Goal: Task Accomplishment & Management: Complete application form

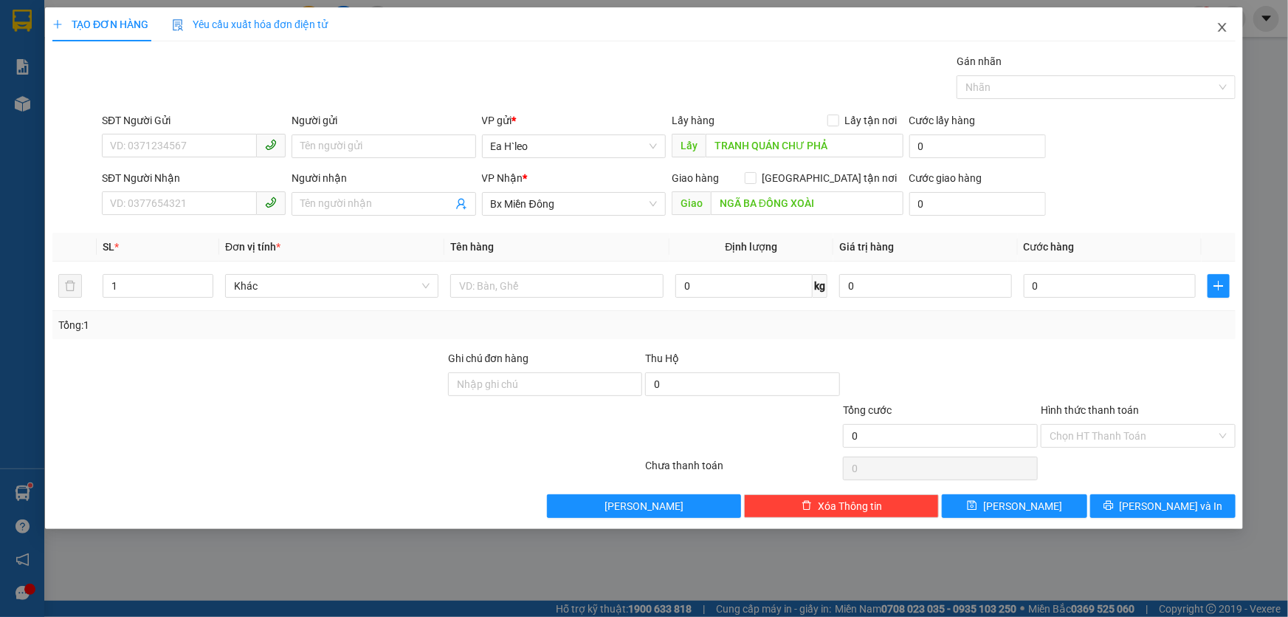
click at [1223, 30] on icon "close" at bounding box center [1223, 27] width 12 height 12
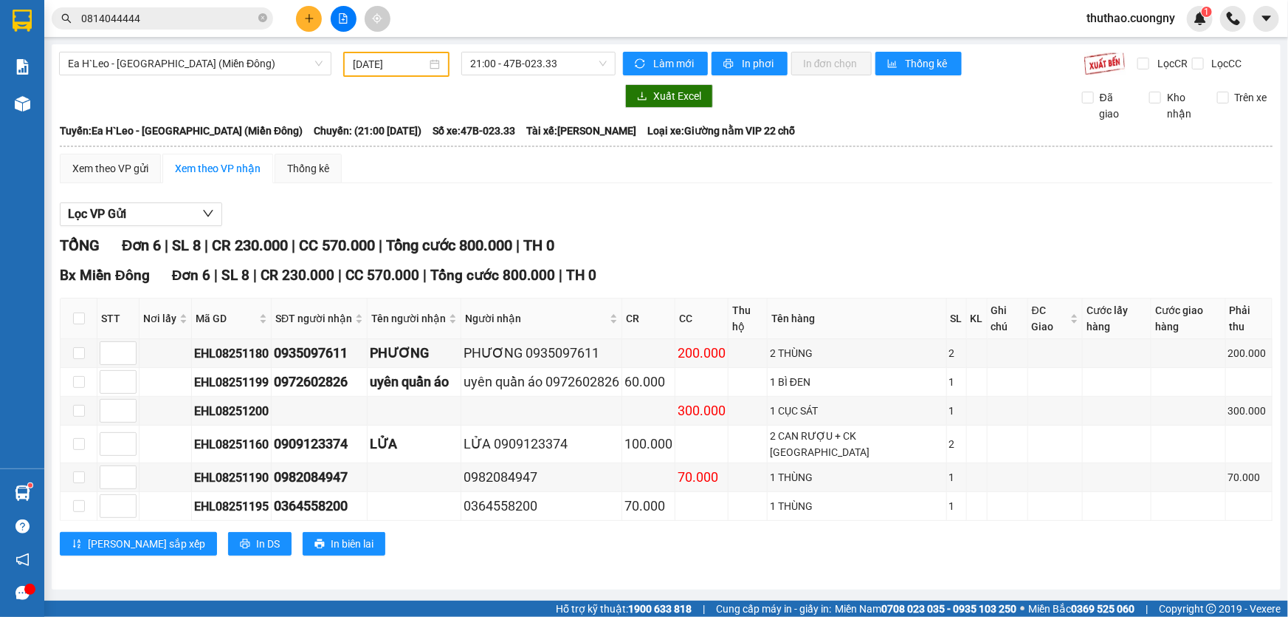
click at [310, 21] on icon "plus" at bounding box center [309, 18] width 10 height 10
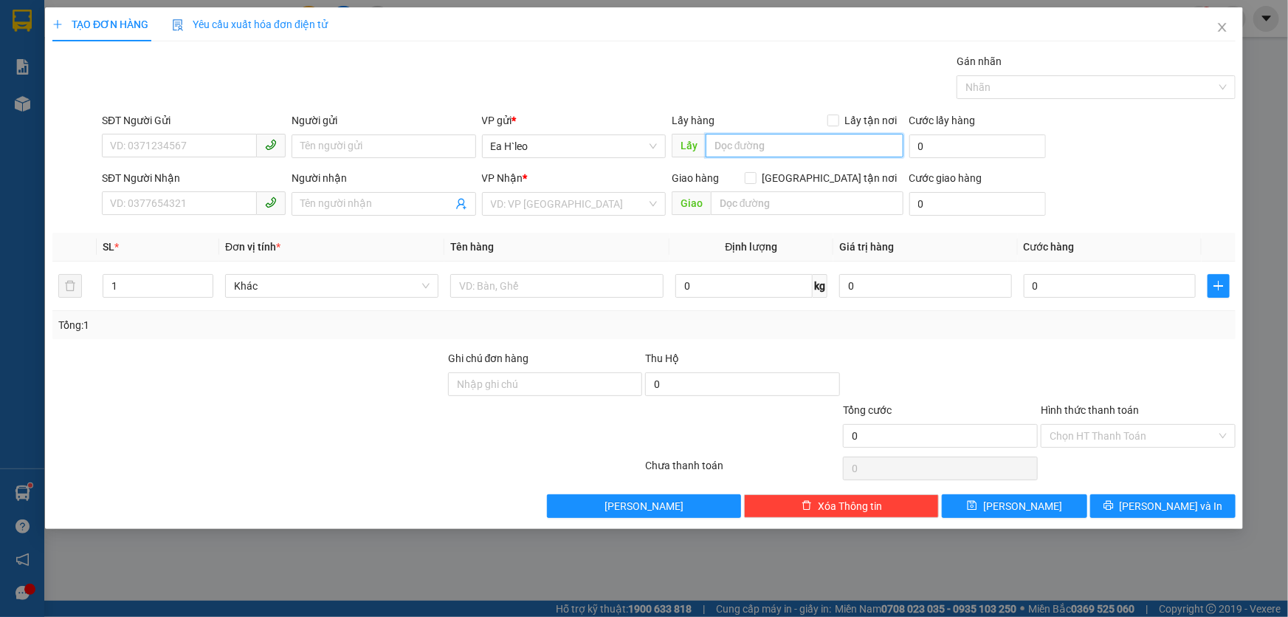
click at [781, 145] on input "text" at bounding box center [805, 146] width 198 height 24
type input "cây xăng 72"
click at [184, 142] on input "SĐT Người Gửi" at bounding box center [179, 146] width 155 height 24
paste input "0979175001"
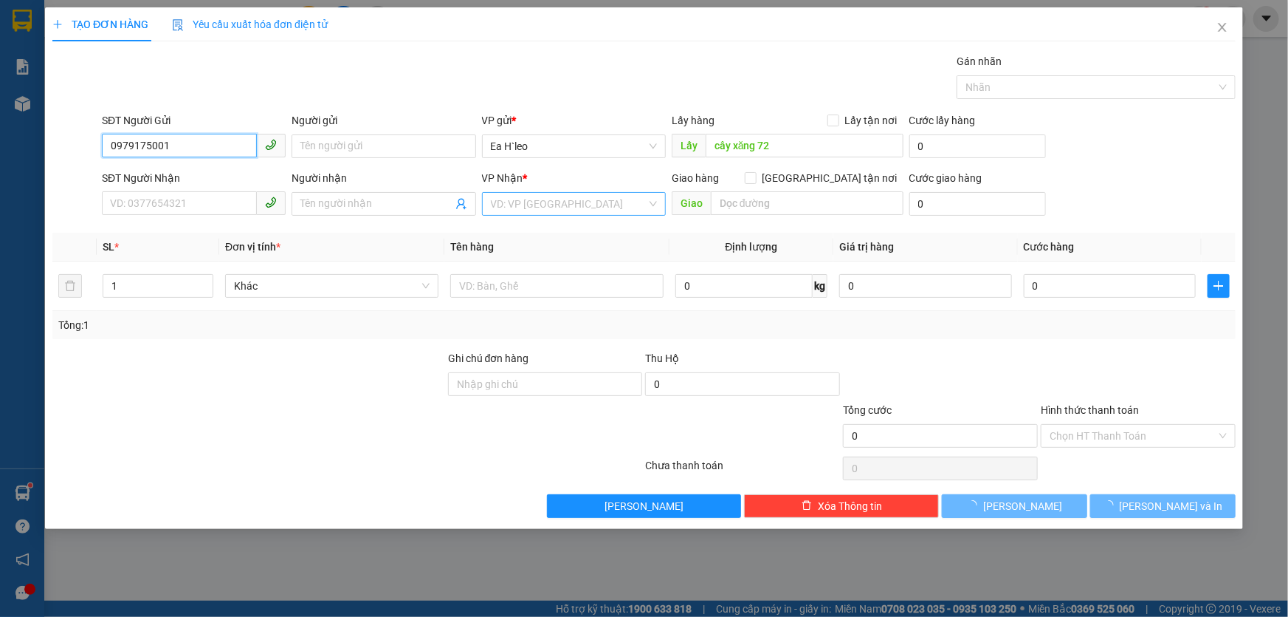
type input "0979175001"
click at [524, 209] on input "search" at bounding box center [569, 204] width 156 height 22
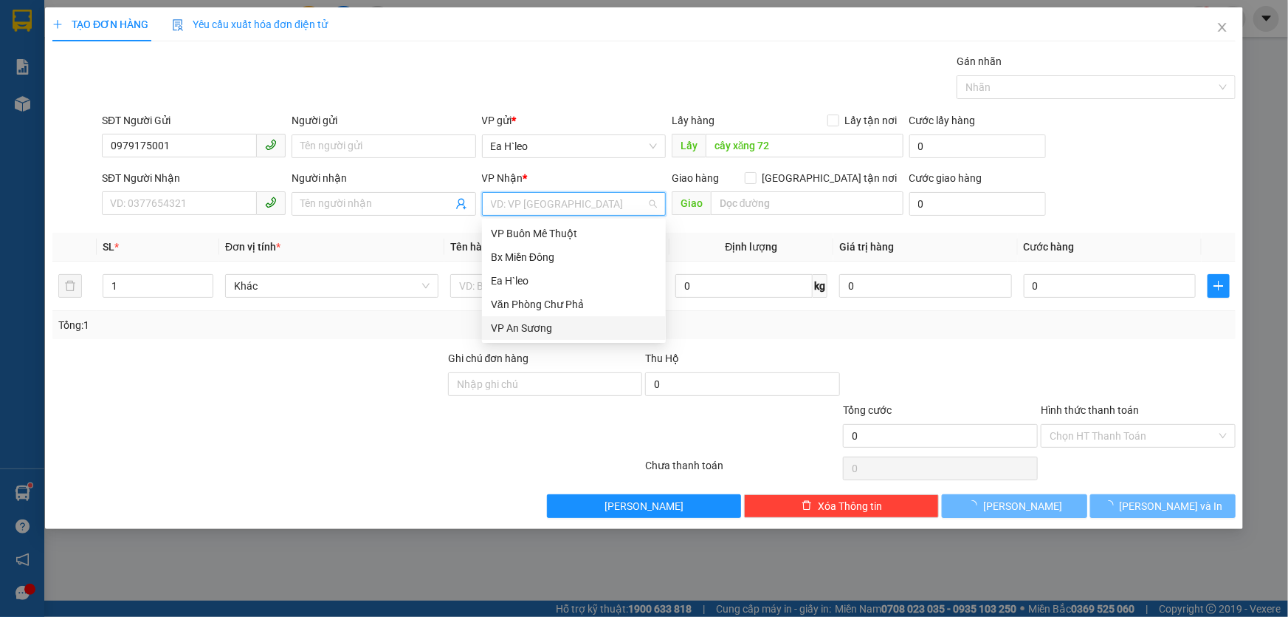
click at [524, 322] on div "VP An Sương" at bounding box center [574, 328] width 166 height 16
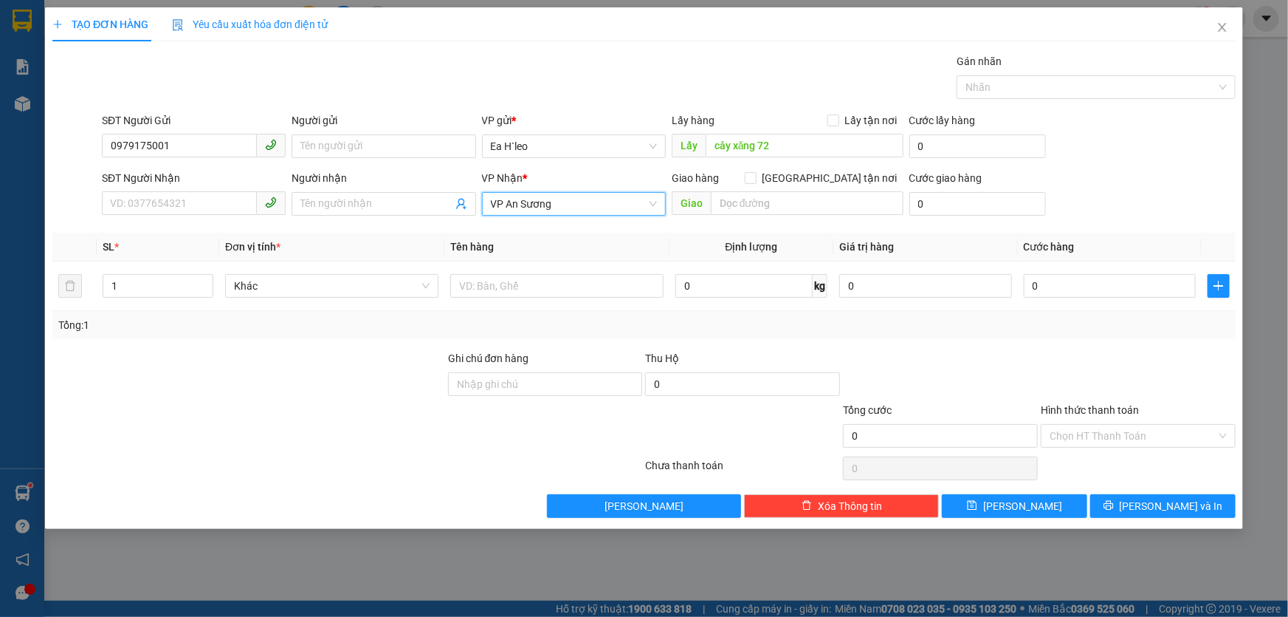
click at [342, 386] on div at bounding box center [249, 376] width 396 height 52
click at [1045, 508] on button "[PERSON_NAME]" at bounding box center [1014, 506] width 145 height 24
click at [1226, 32] on icon "close" at bounding box center [1222, 27] width 8 height 9
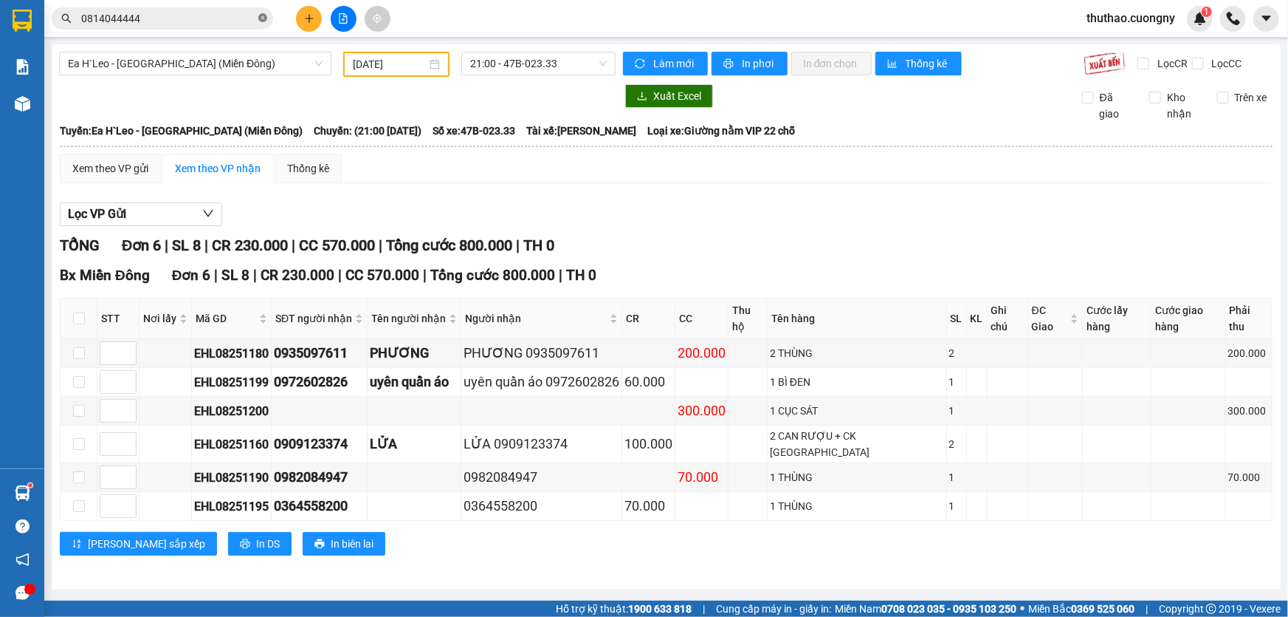
click at [266, 15] on icon "close-circle" at bounding box center [262, 17] width 9 height 9
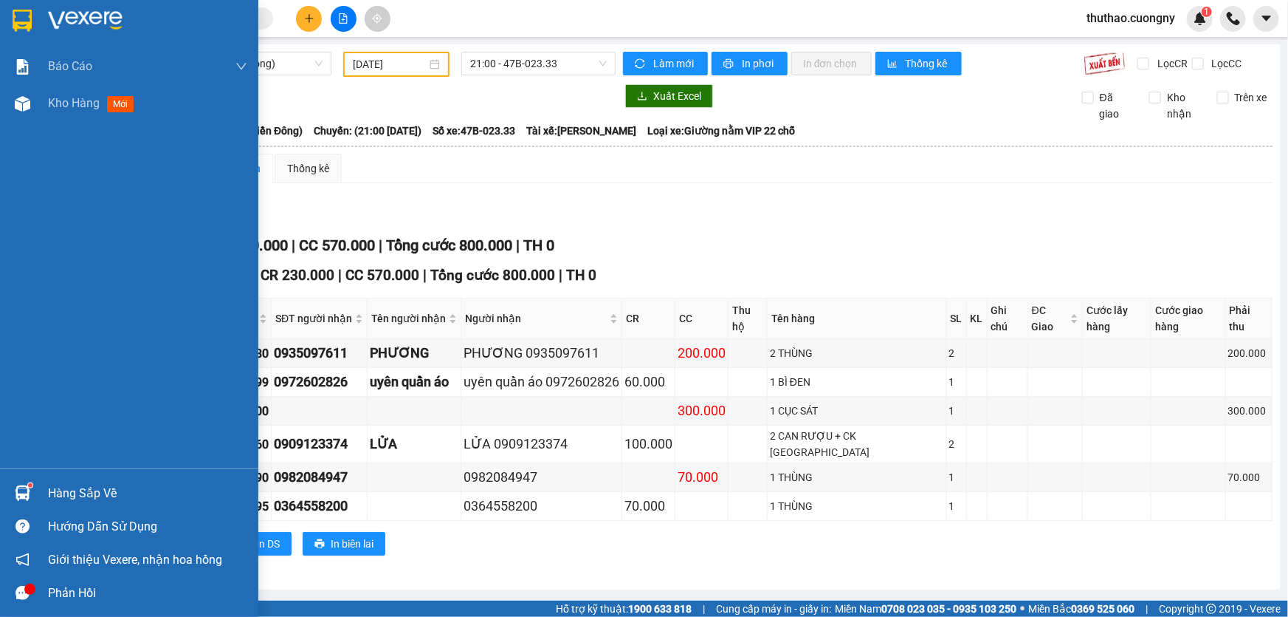
click at [24, 27] on img at bounding box center [22, 21] width 19 height 22
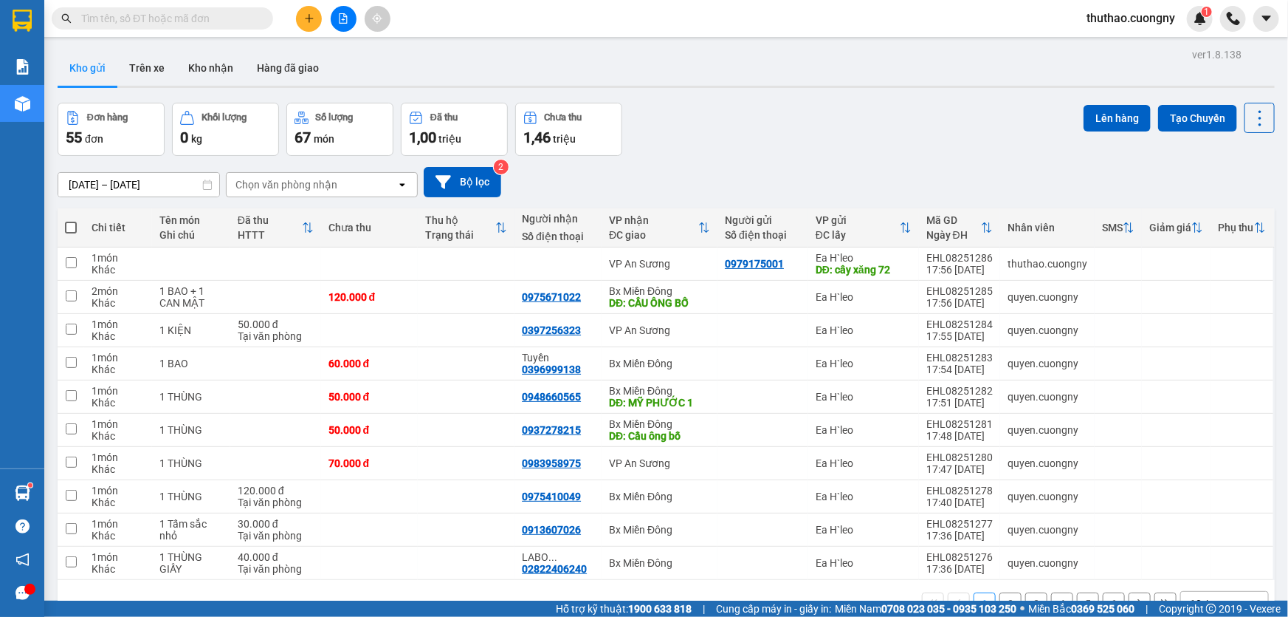
click at [309, 17] on icon "plus" at bounding box center [309, 18] width 1 height 8
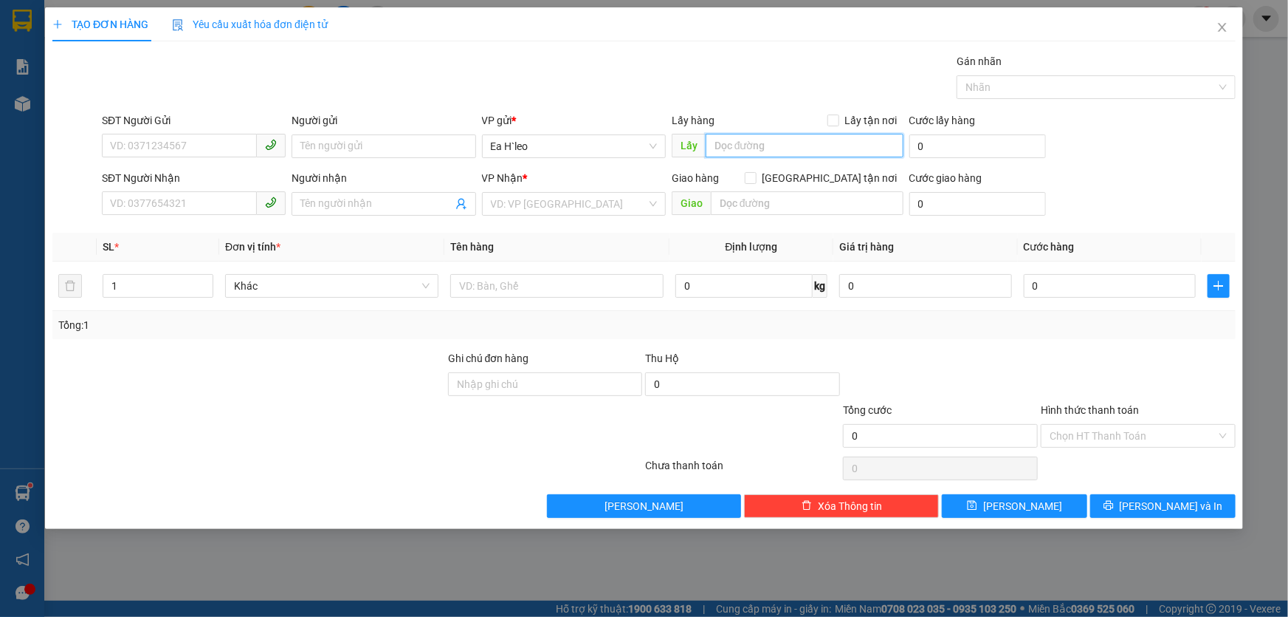
click at [738, 142] on input "text" at bounding box center [805, 146] width 198 height 24
type input "ngã ba hoàng thường"
click at [244, 138] on input "SĐT Người Gửi" at bounding box center [179, 146] width 155 height 24
paste input "0328514125"
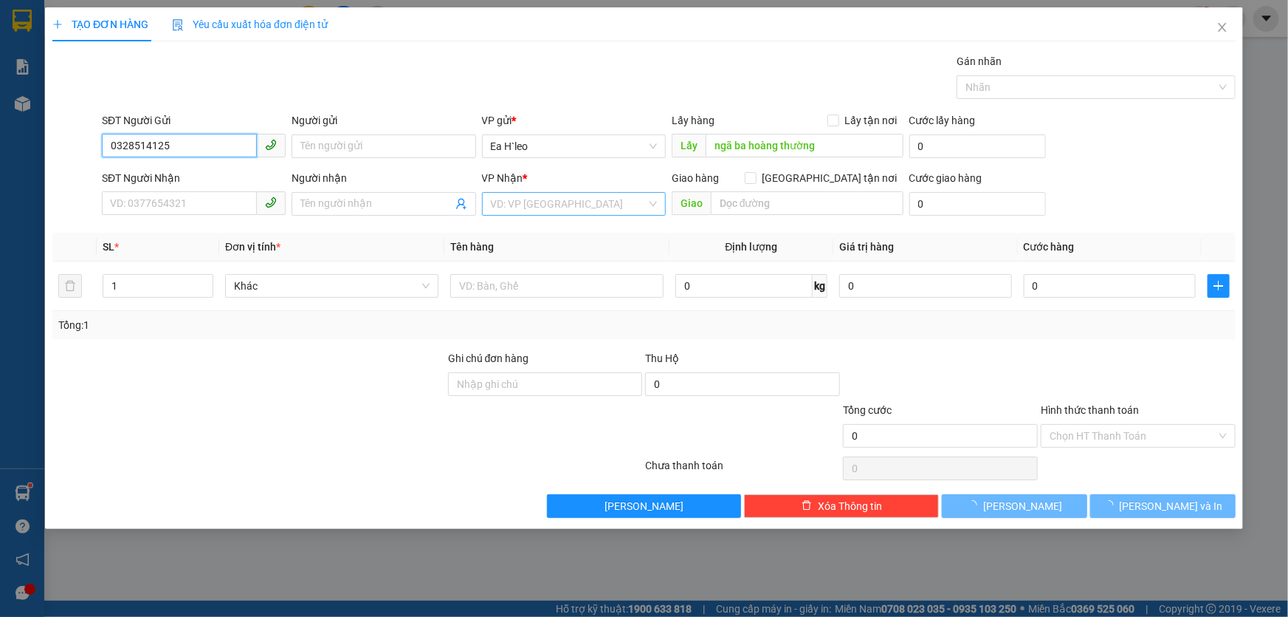
type input "0328514125"
click at [593, 202] on input "search" at bounding box center [569, 204] width 156 height 22
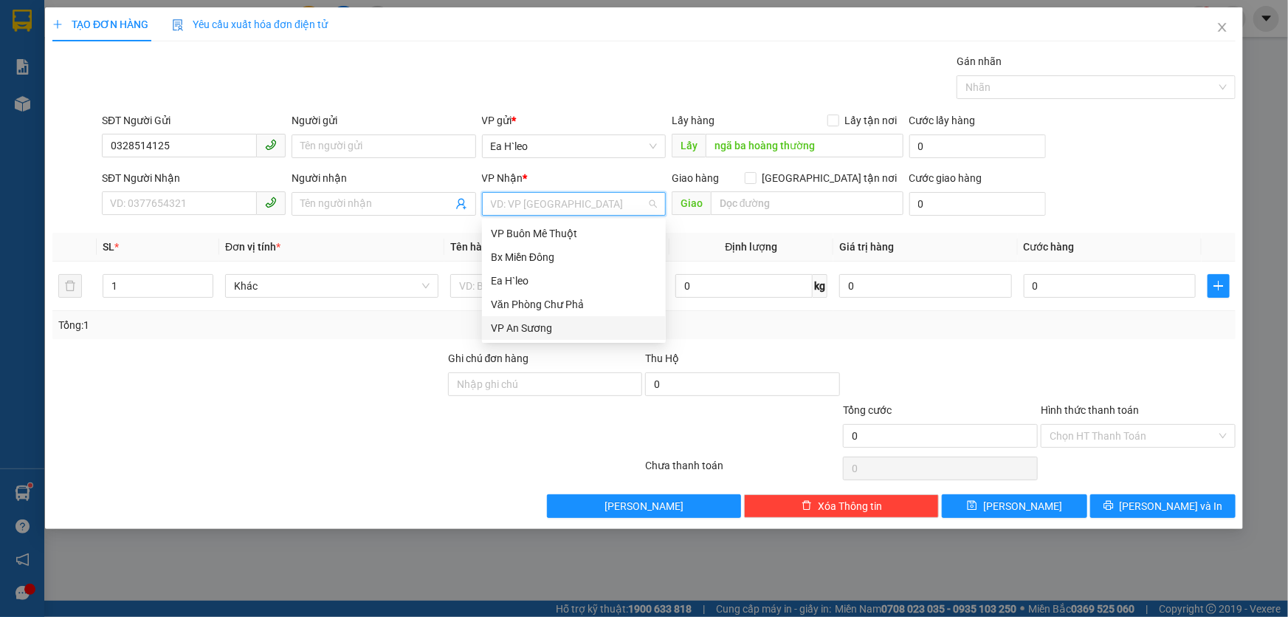
drag, startPoint x: 537, startPoint y: 326, endPoint x: 544, endPoint y: 329, distance: 8.3
click at [537, 326] on div "VP An Sương" at bounding box center [574, 328] width 166 height 16
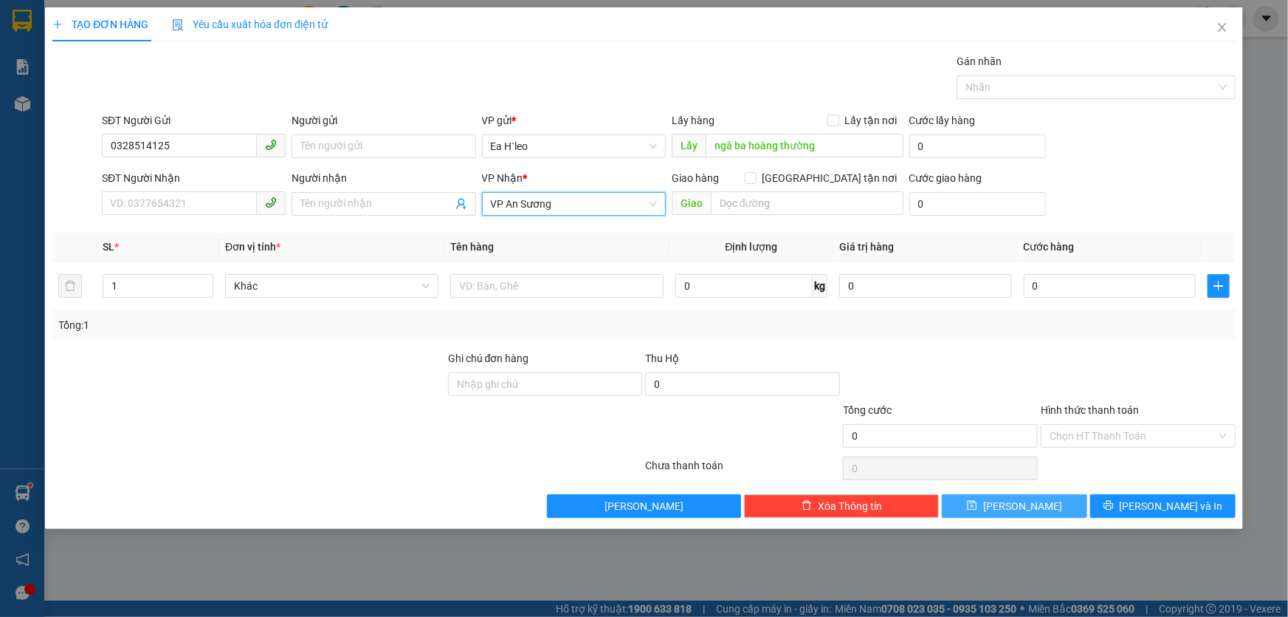
click at [1033, 507] on button "[PERSON_NAME]" at bounding box center [1014, 506] width 145 height 24
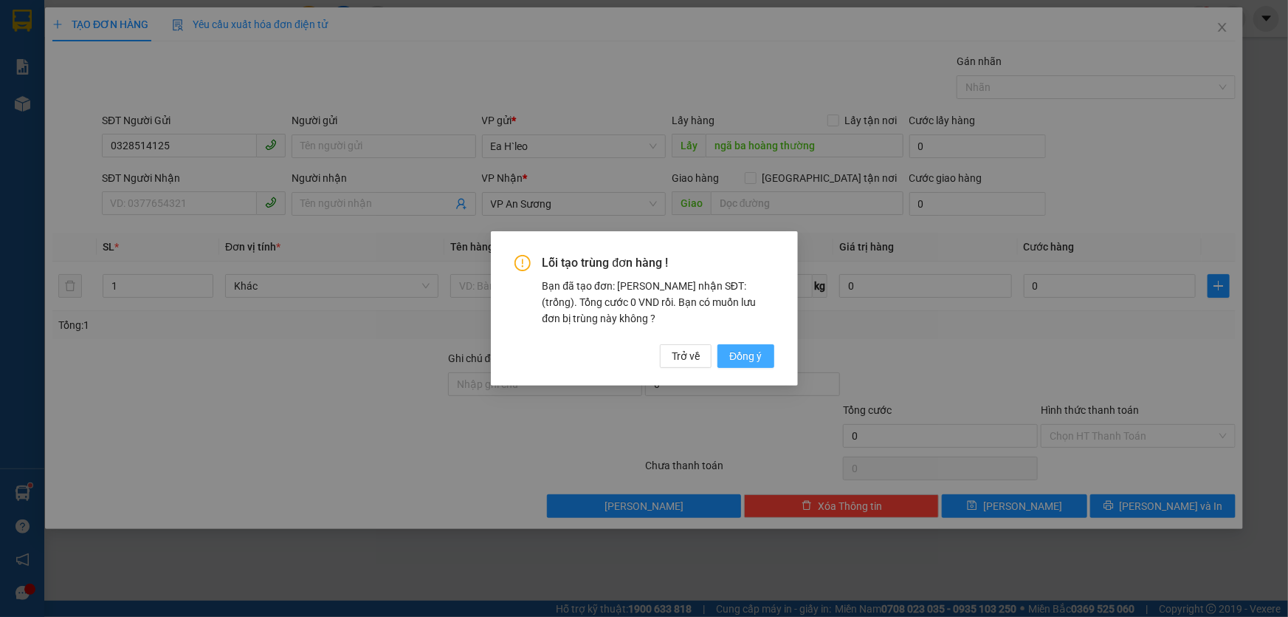
click at [740, 352] on span "Đồng ý" at bounding box center [745, 356] width 32 height 16
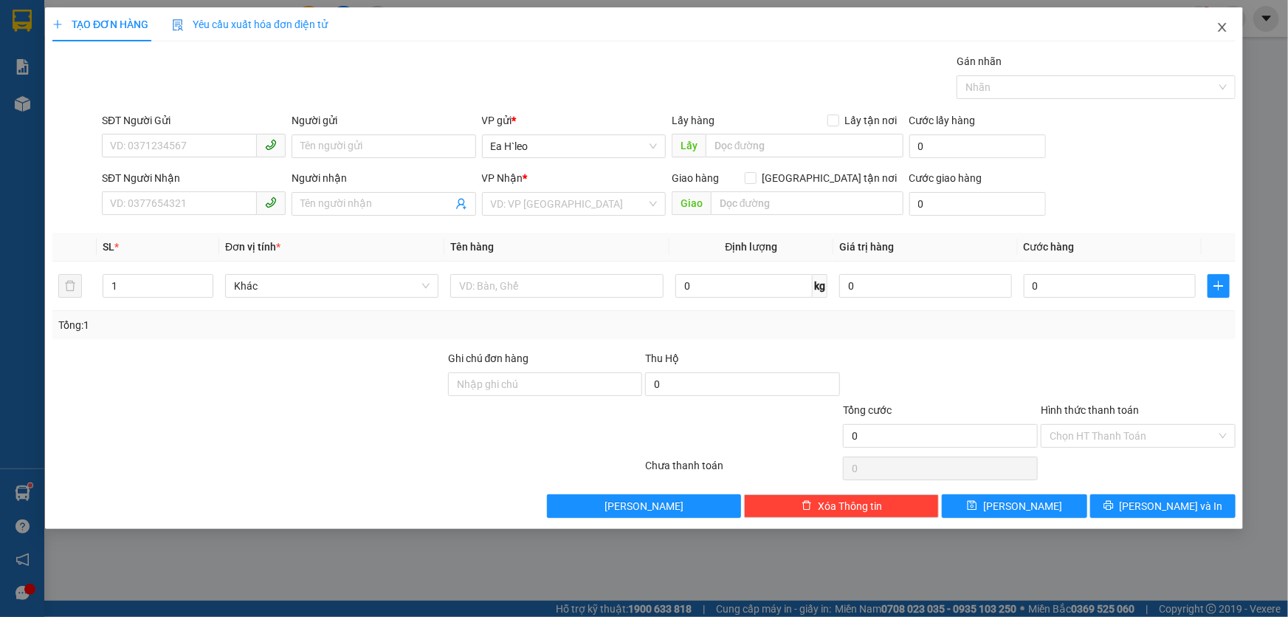
click at [1223, 30] on icon "close" at bounding box center [1223, 27] width 12 height 12
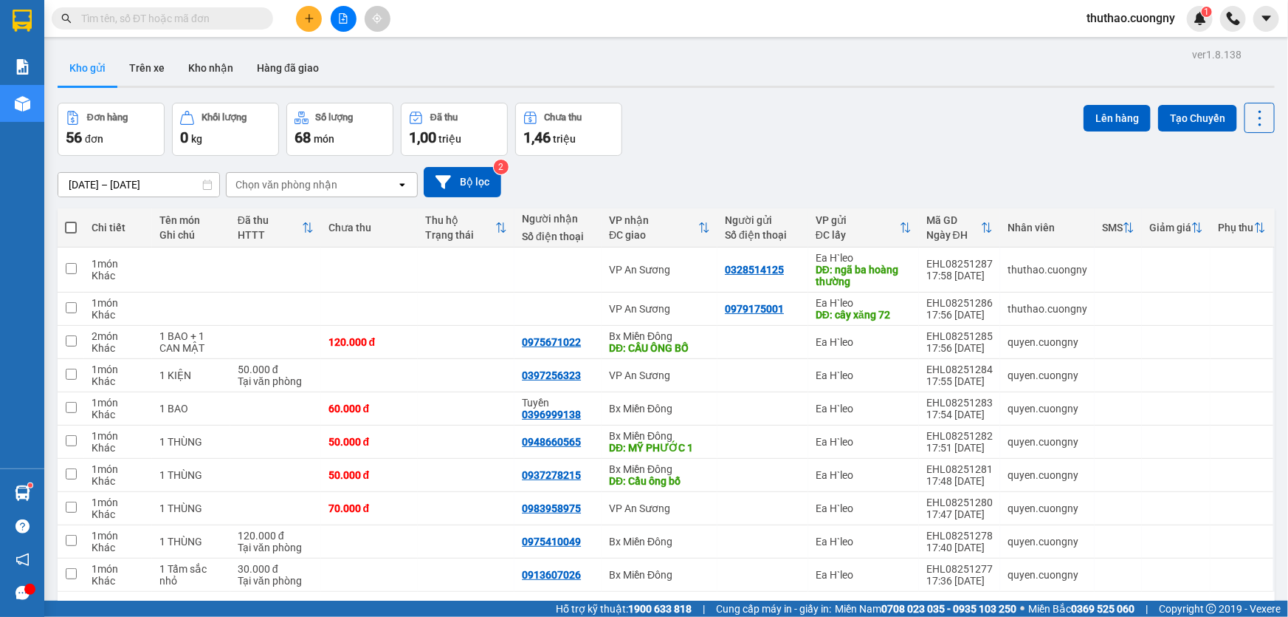
scroll to position [67, 0]
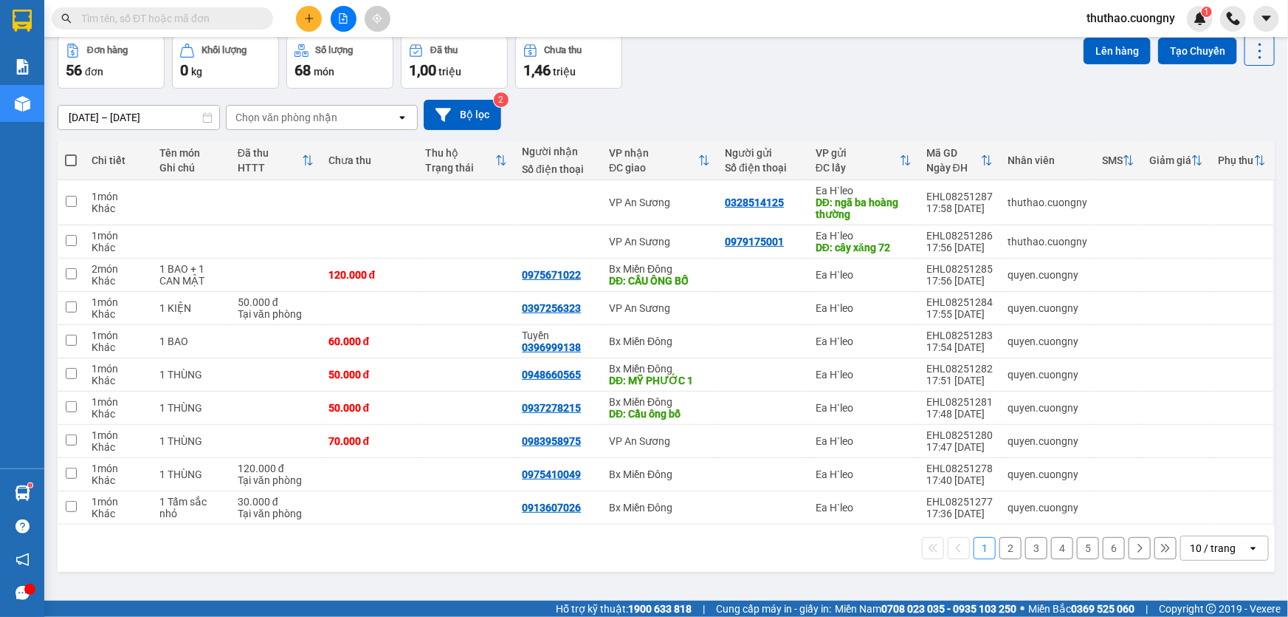
click at [1193, 546] on div "10 / trang" at bounding box center [1213, 547] width 46 height 15
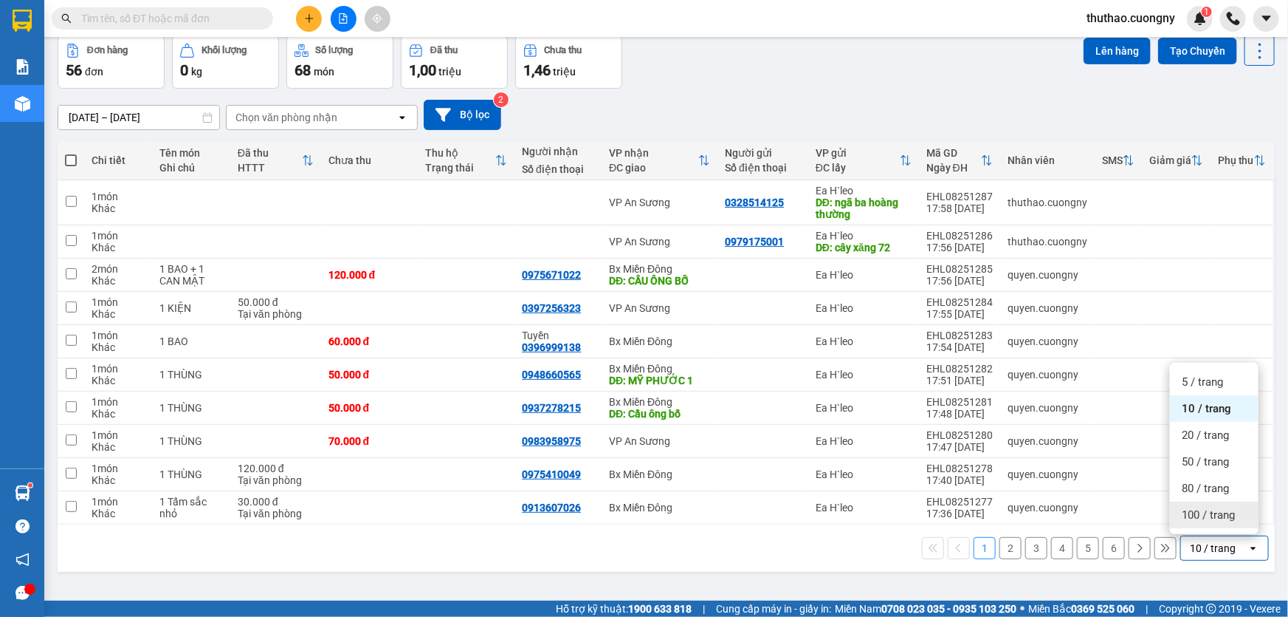
click at [1195, 518] on span "100 / trang" at bounding box center [1208, 514] width 53 height 15
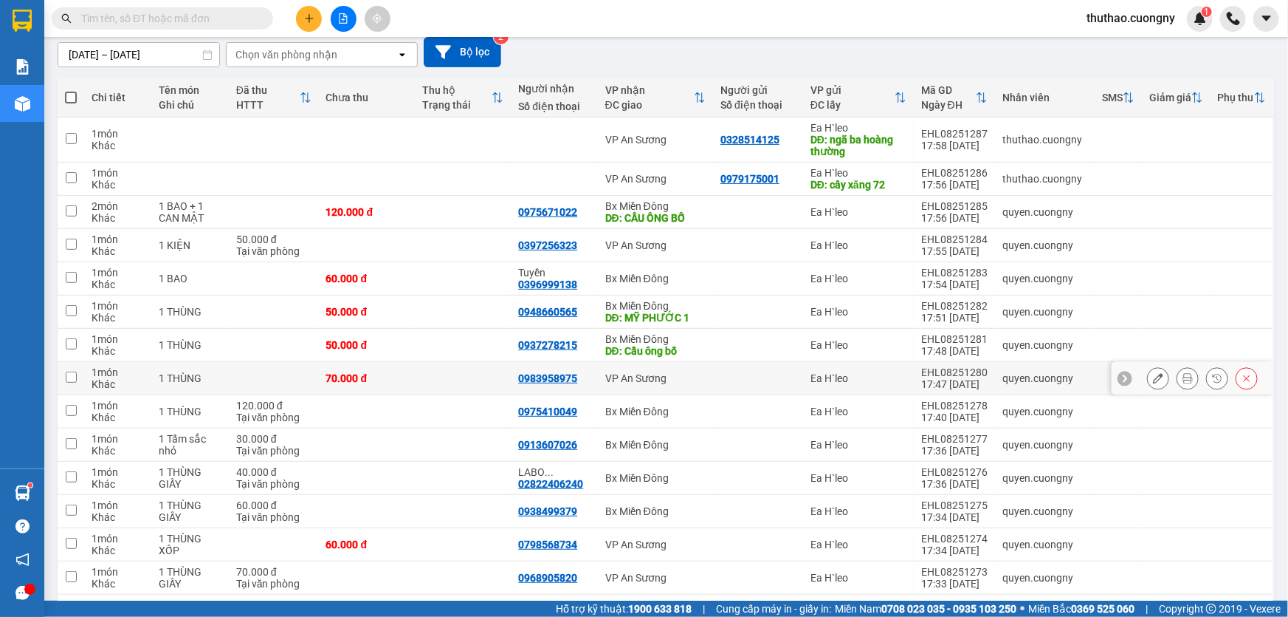
scroll to position [0, 0]
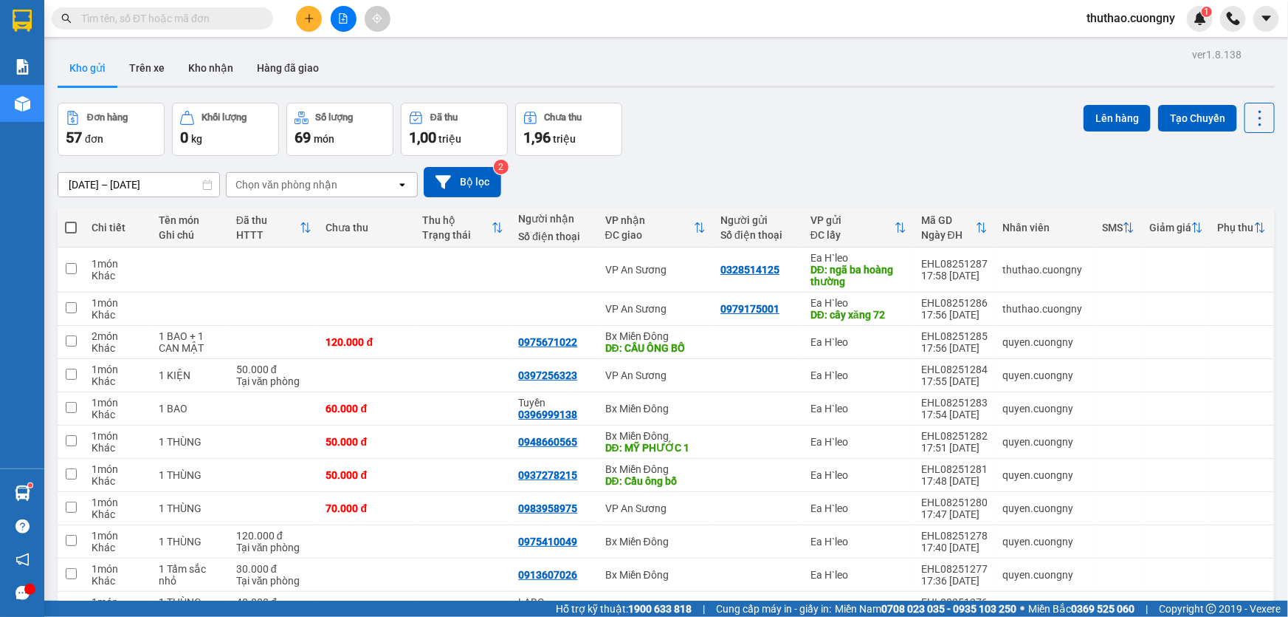
click at [82, 183] on input "[DATE] – [DATE]" at bounding box center [138, 185] width 161 height 24
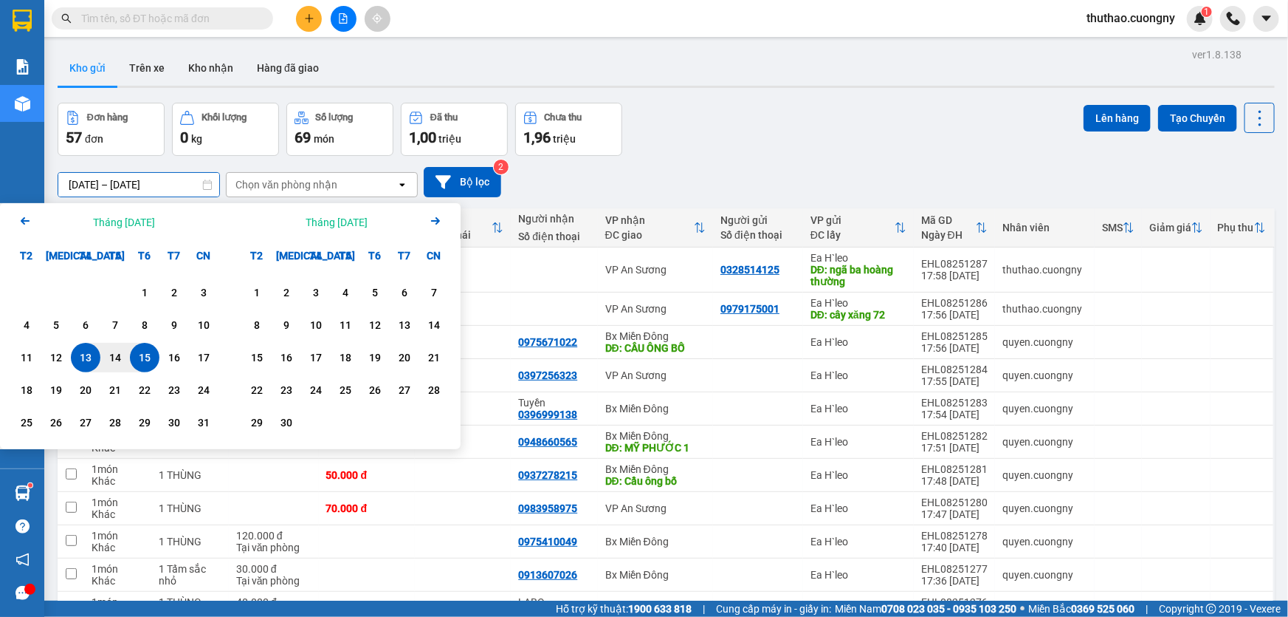
click at [78, 179] on input "[DATE] – [DATE]" at bounding box center [138, 185] width 161 height 24
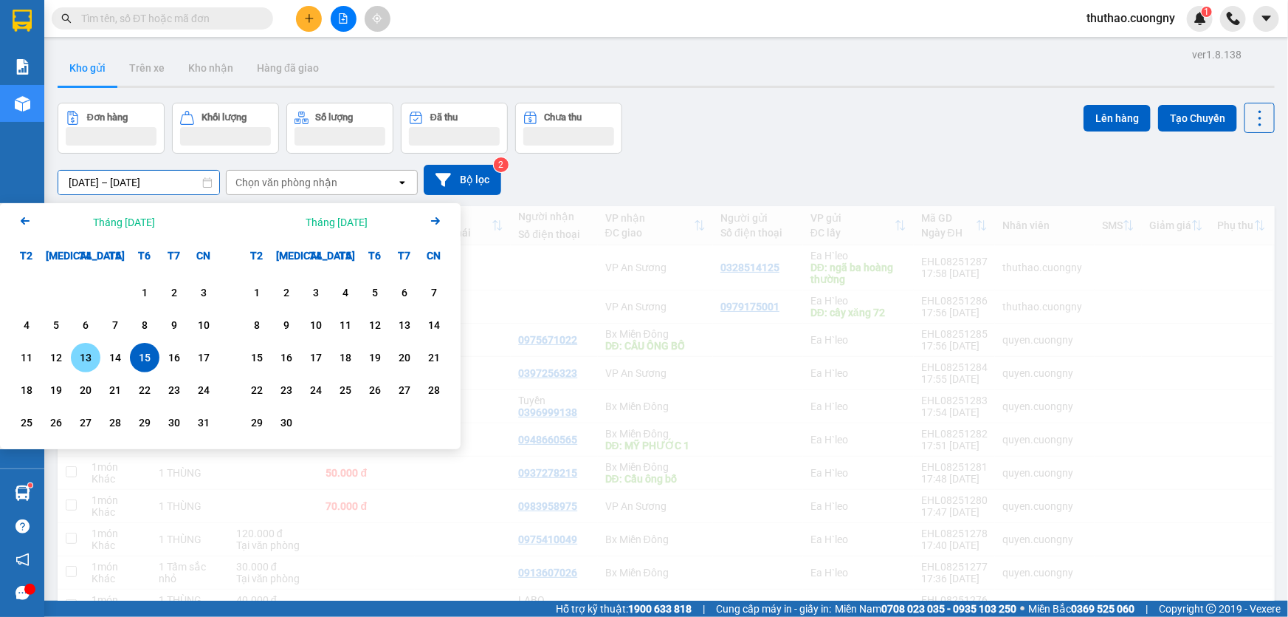
type input "[DATE] – [DATE]"
click at [685, 174] on div "[DATE] – [DATE] Press the down arrow key to interact with the calendar and sele…" at bounding box center [667, 180] width 1218 height 30
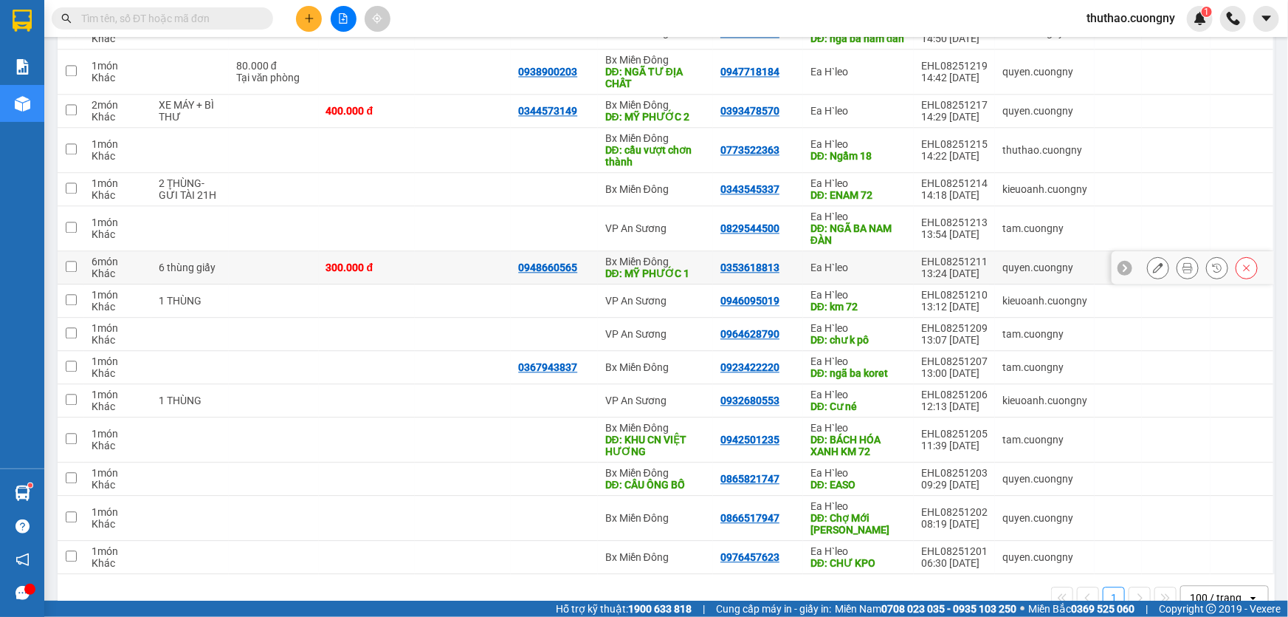
scroll to position [1607, 0]
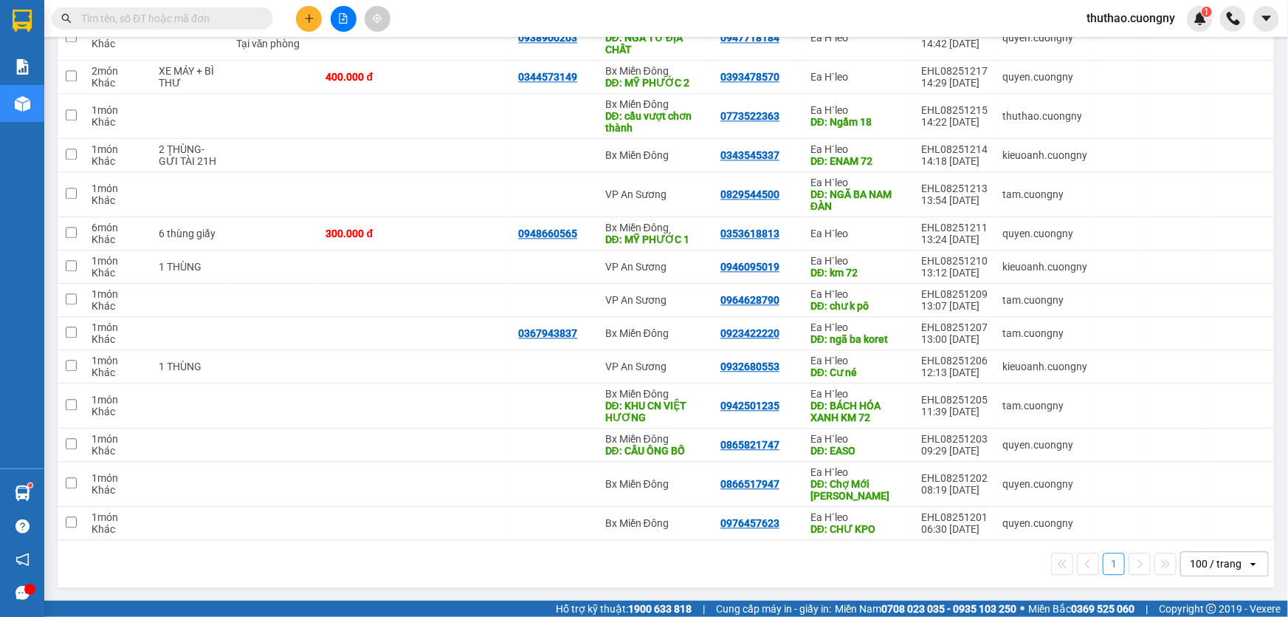
click at [310, 24] on button at bounding box center [309, 19] width 26 height 26
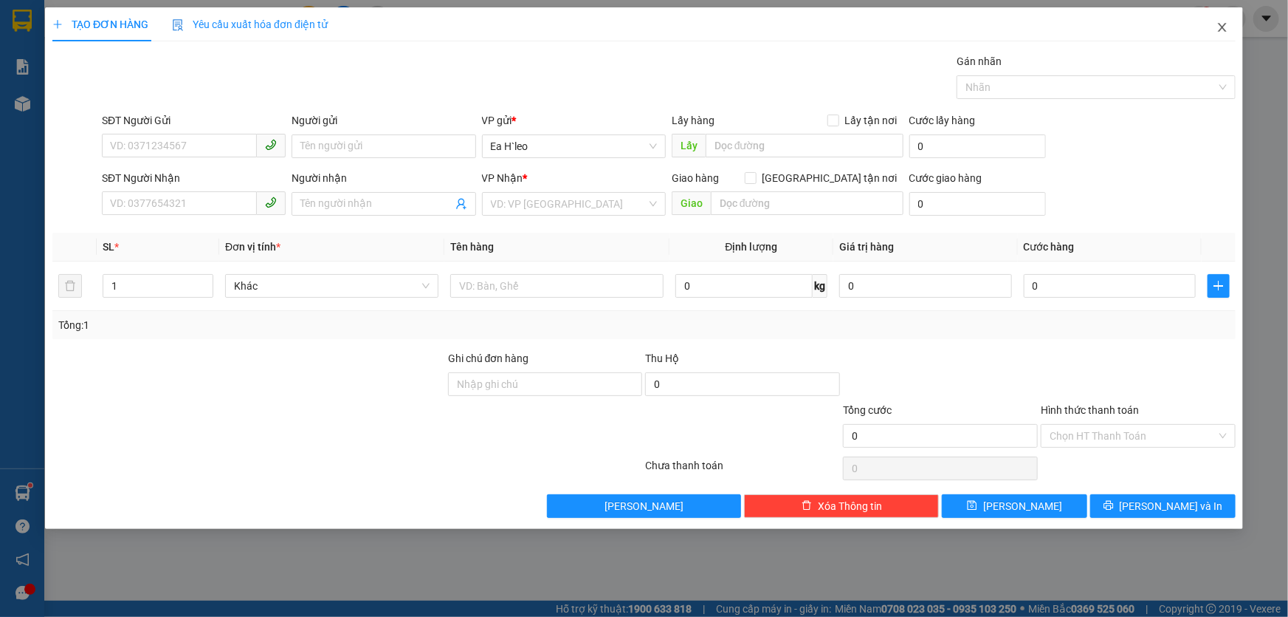
click at [1216, 33] on span "Close" at bounding box center [1222, 27] width 41 height 41
click at [1221, 31] on div "Kết quả tìm kiếm ( 51 ) Bộ lọc Mã ĐH Trạng thái Món hàng Thu hộ Tổng cước Chưa …" at bounding box center [644, 18] width 1288 height 37
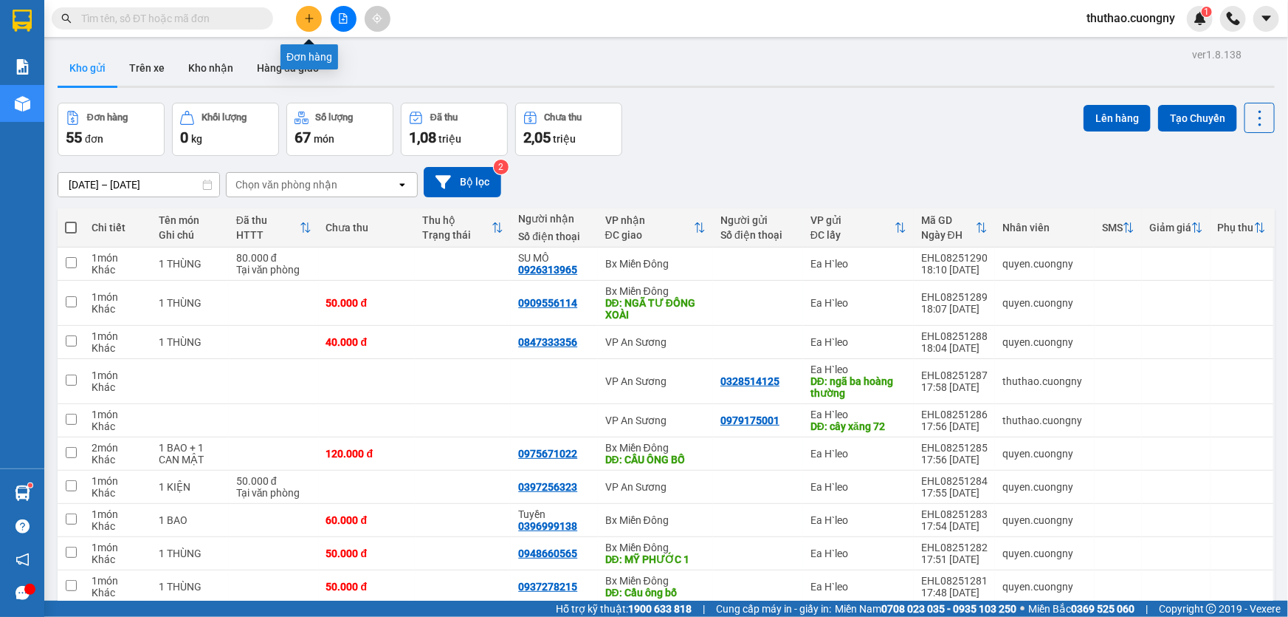
click at [320, 10] on div at bounding box center [343, 19] width 111 height 26
click at [306, 7] on button at bounding box center [309, 19] width 26 height 26
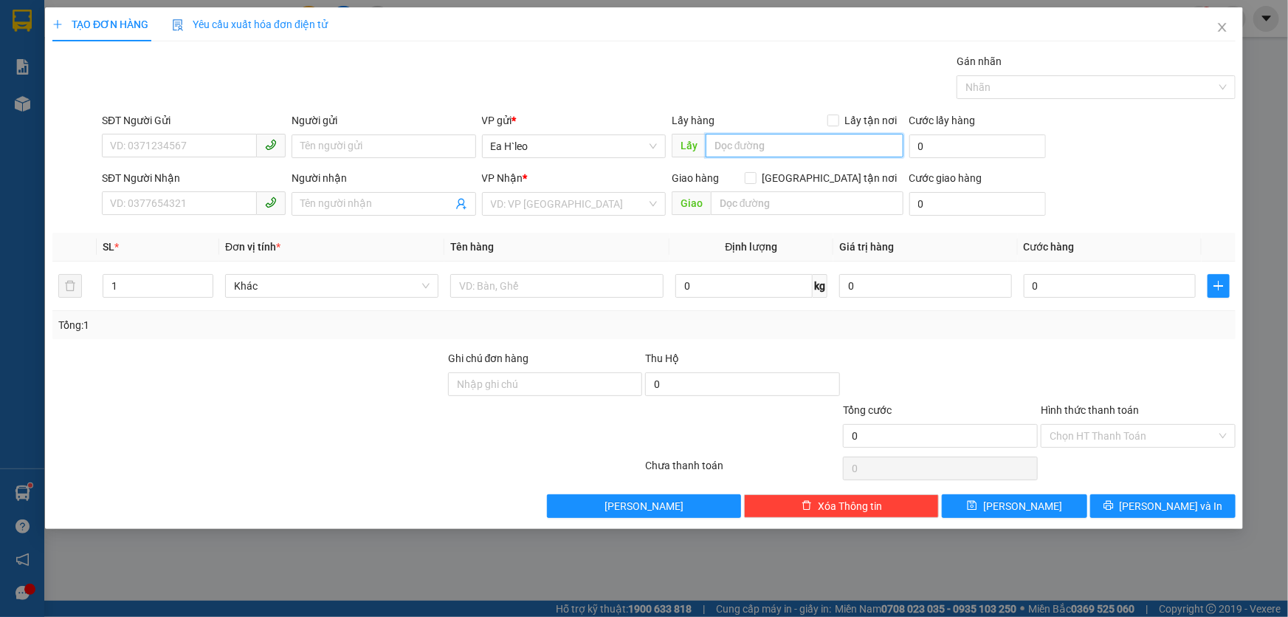
click at [781, 144] on input "text" at bounding box center [805, 146] width 198 height 24
type input "T"
type input "d"
type input "đại lí vật liệu thơ linh"
click at [179, 143] on input "SĐT Người Gửi" at bounding box center [179, 146] width 155 height 24
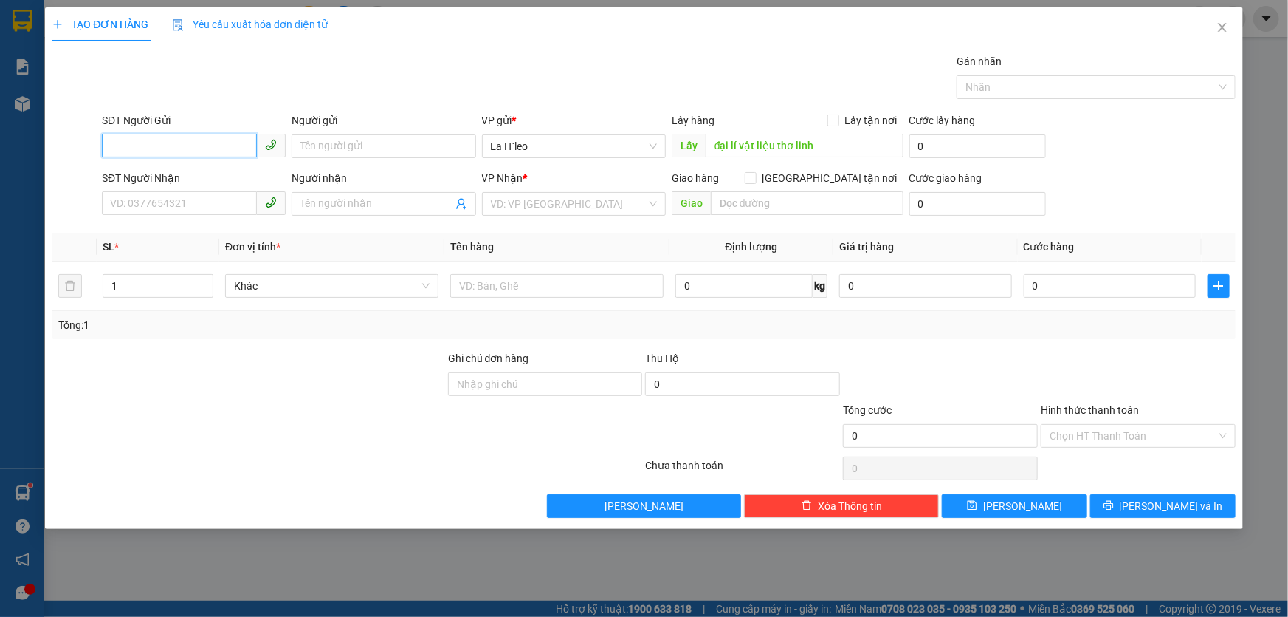
paste input "0974800469"
type input "0974800469"
click at [542, 202] on input "search" at bounding box center [569, 204] width 156 height 22
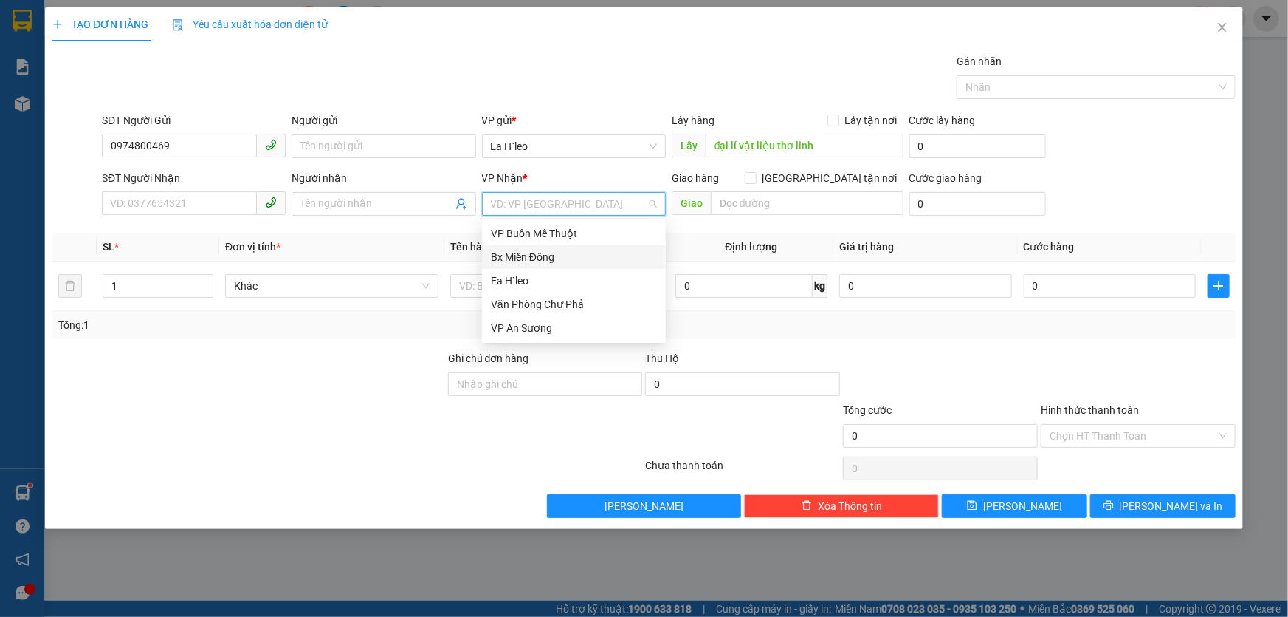
click at [549, 250] on div "Bx Miền Đông" at bounding box center [574, 257] width 166 height 16
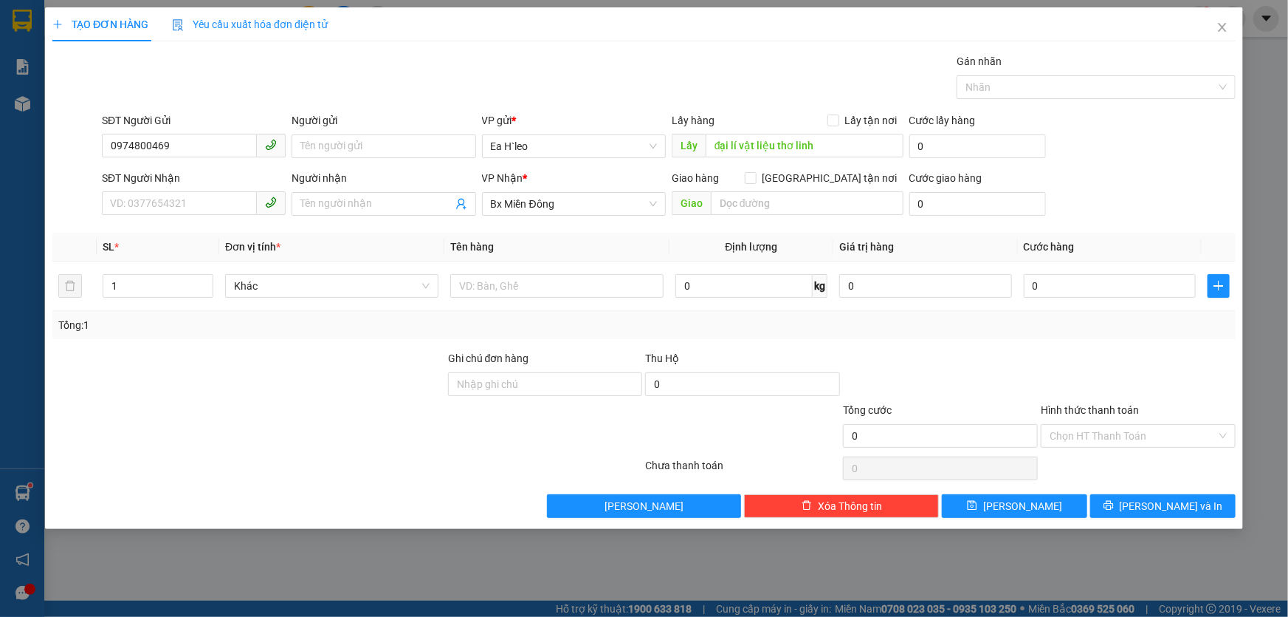
click at [357, 422] on div at bounding box center [249, 428] width 396 height 52
click at [1026, 501] on span "[PERSON_NAME]" at bounding box center [1022, 506] width 79 height 16
click at [1226, 30] on icon "close" at bounding box center [1223, 27] width 12 height 12
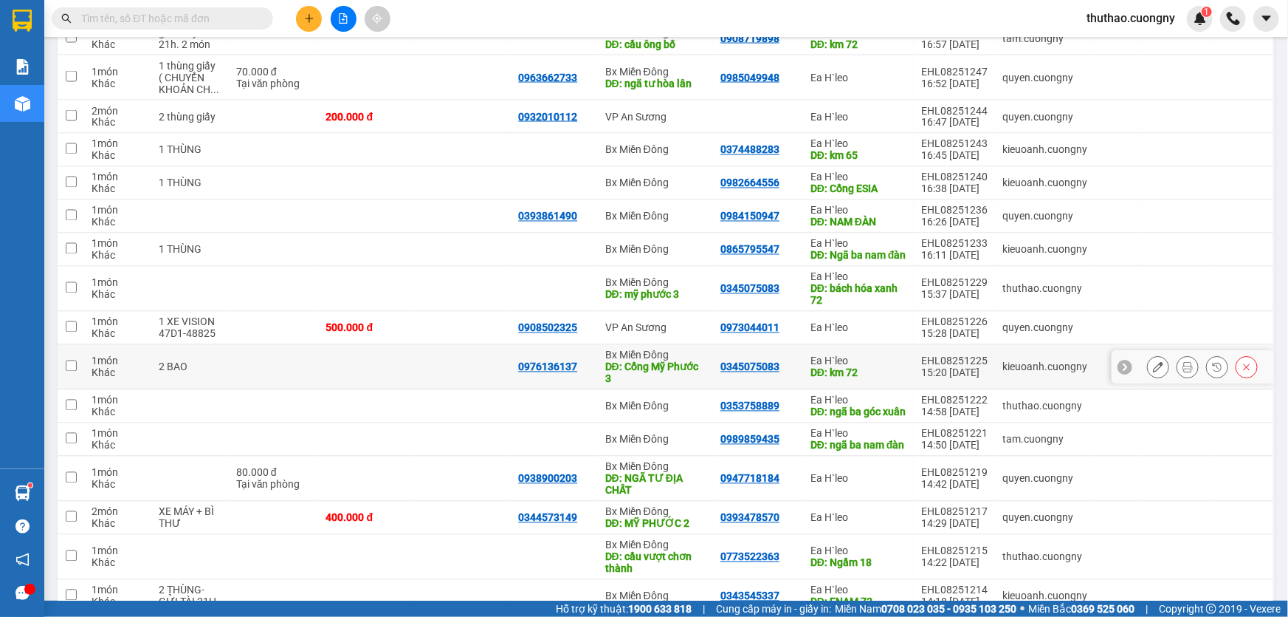
scroll to position [1226, 0]
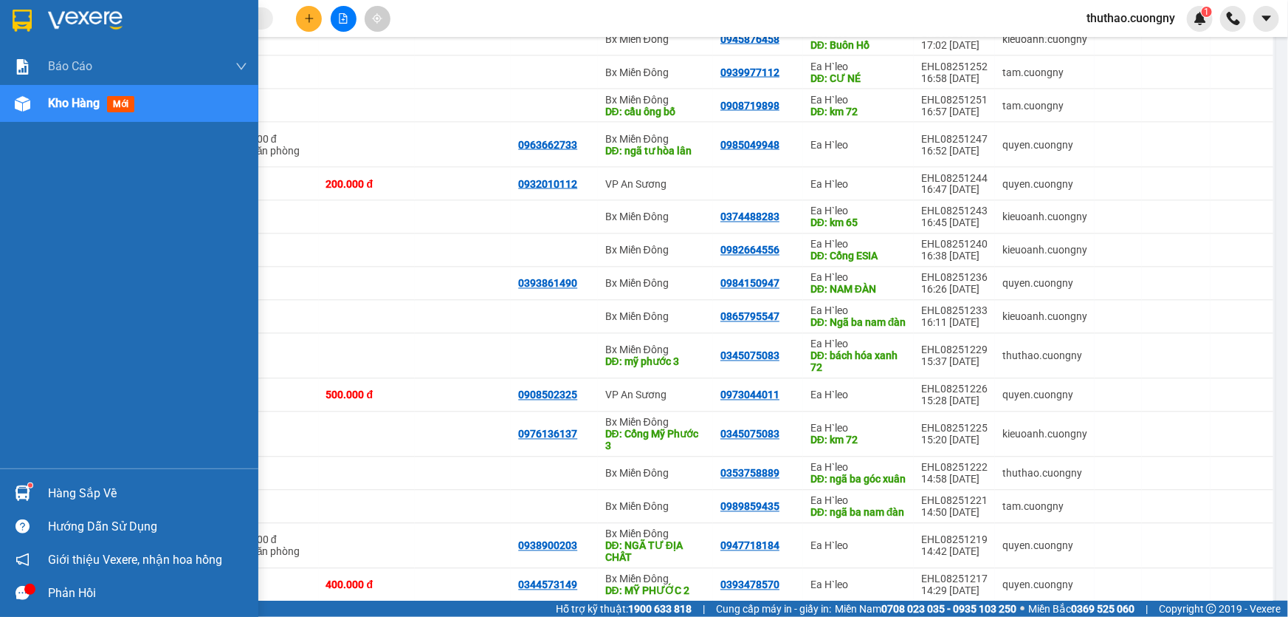
click at [18, 594] on icon "message" at bounding box center [23, 593] width 14 height 14
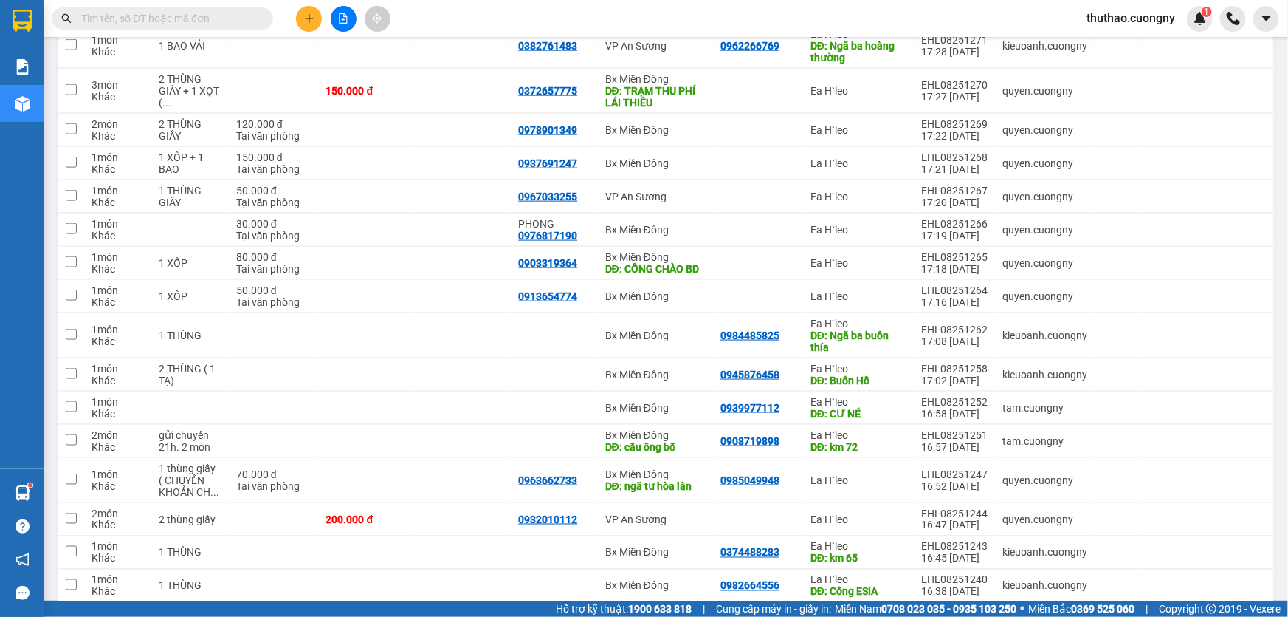
scroll to position [756, 0]
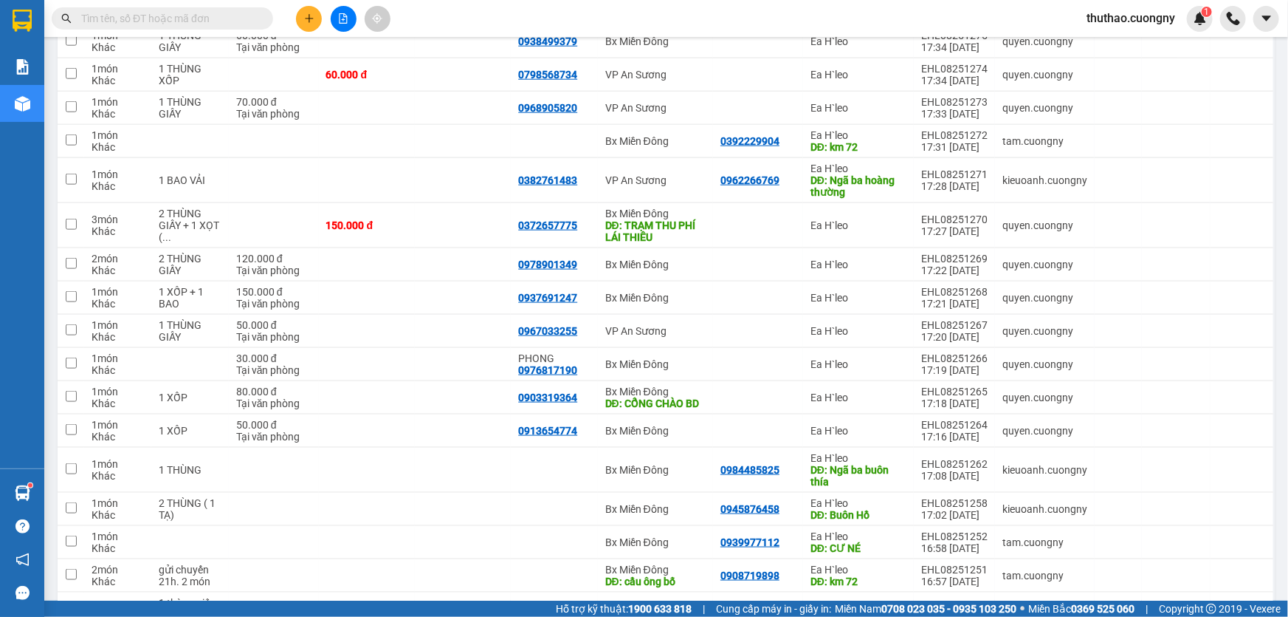
click at [206, 15] on input "text" at bounding box center [168, 18] width 174 height 16
paste input "0393478570"
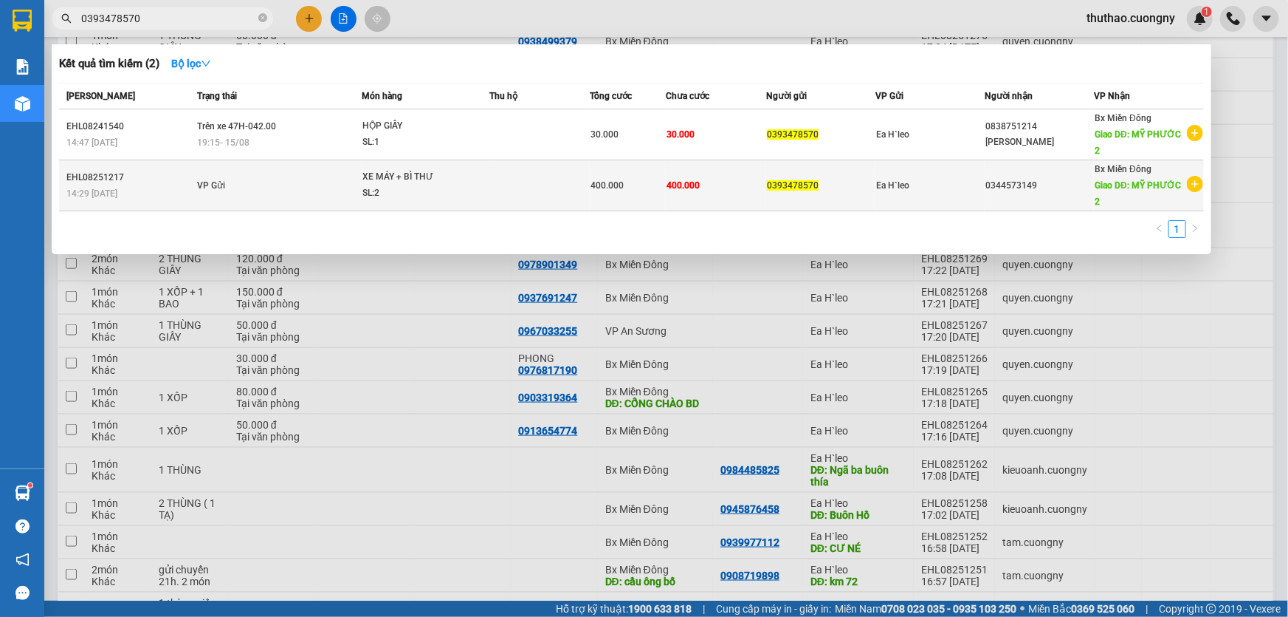
type input "0393478570"
click at [784, 199] on td "0393478570" at bounding box center [820, 185] width 109 height 51
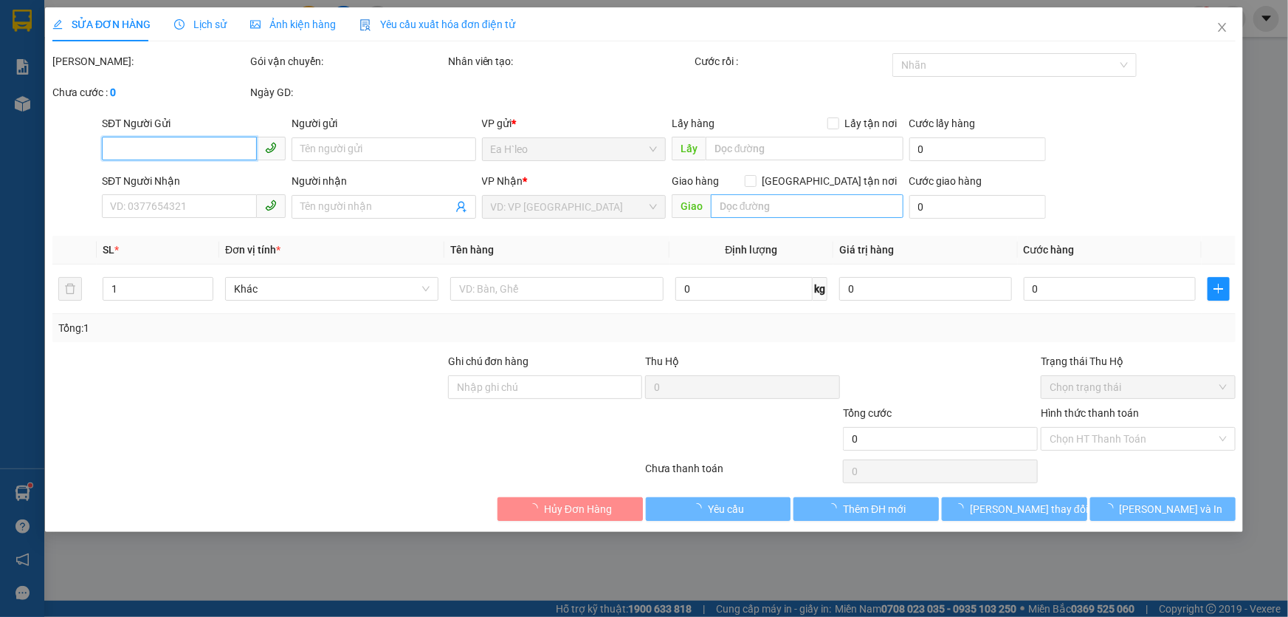
type input "0393478570"
type input "0344573149"
type input "MỸ PHƯỚC 2"
type input "400.000"
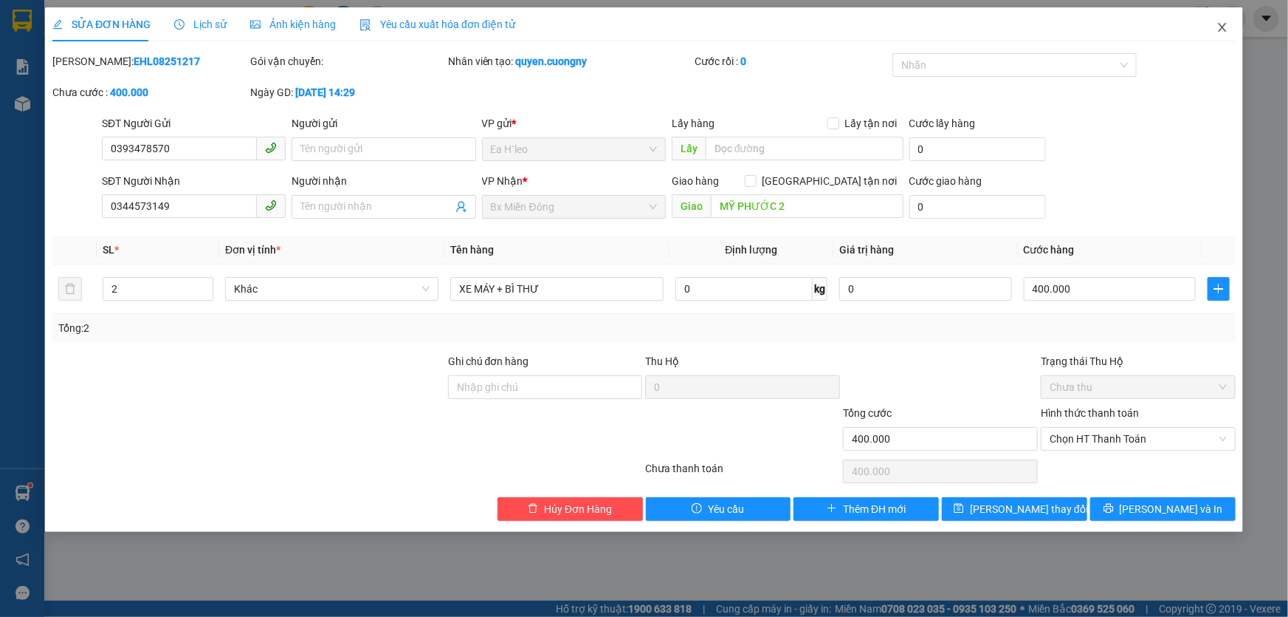
click at [1224, 27] on icon "close" at bounding box center [1222, 27] width 8 height 9
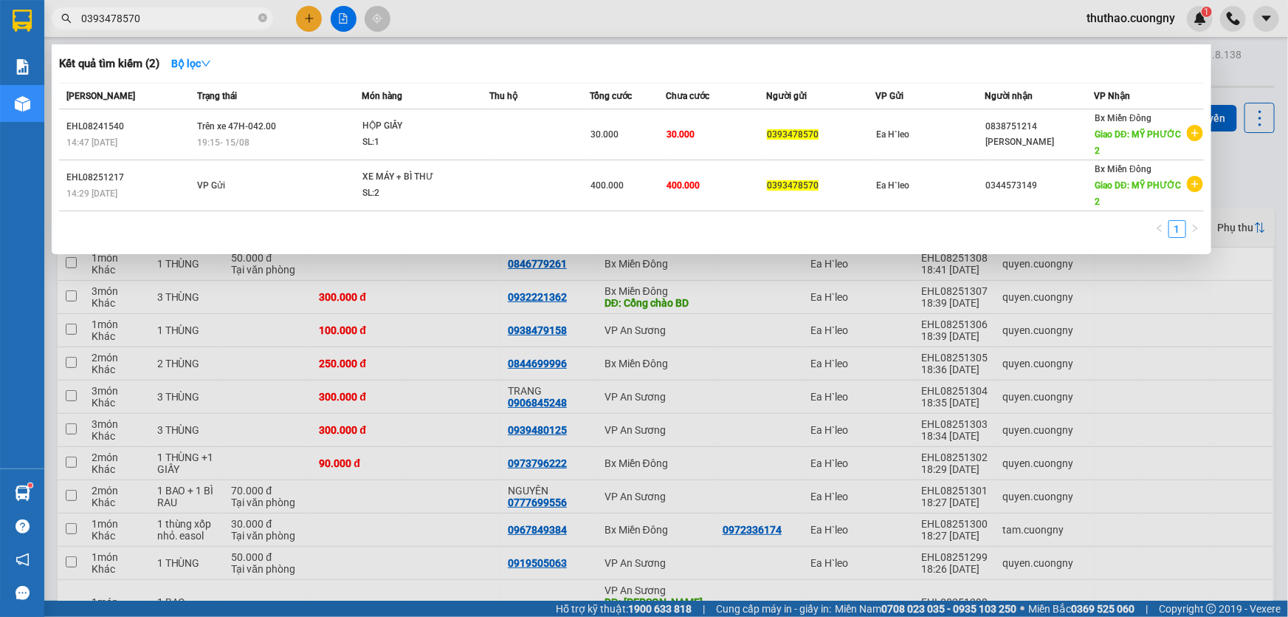
click at [216, 10] on input "0393478570" at bounding box center [168, 18] width 174 height 16
click at [890, 220] on div "1" at bounding box center [631, 233] width 1145 height 27
click at [1288, 324] on div at bounding box center [644, 308] width 1288 height 617
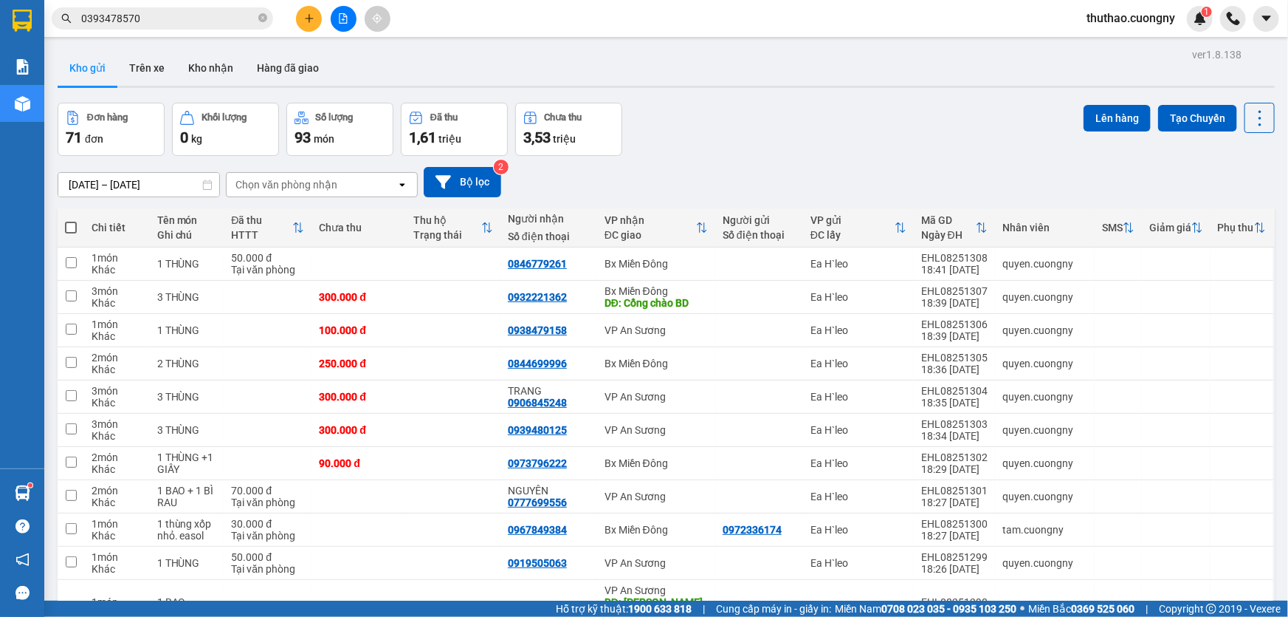
click at [196, 21] on input "0393478570" at bounding box center [168, 18] width 174 height 16
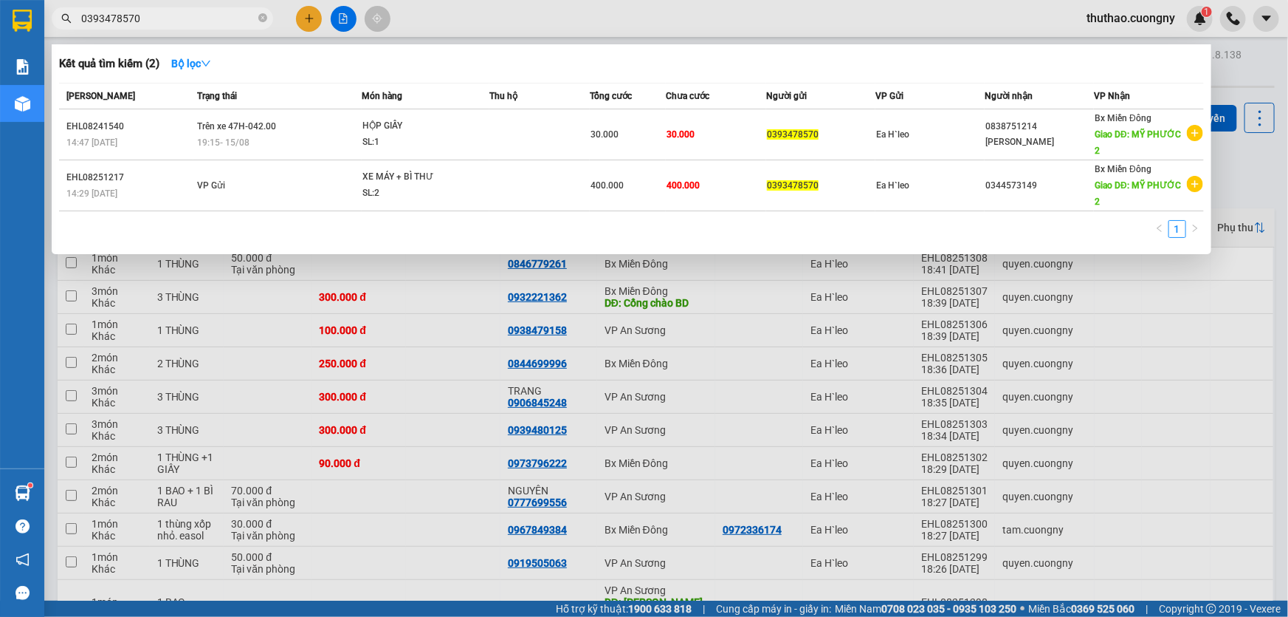
drag, startPoint x: 196, startPoint y: 21, endPoint x: 261, endPoint y: 15, distance: 65.2
click at [261, 15] on icon "close-circle" at bounding box center [262, 17] width 9 height 9
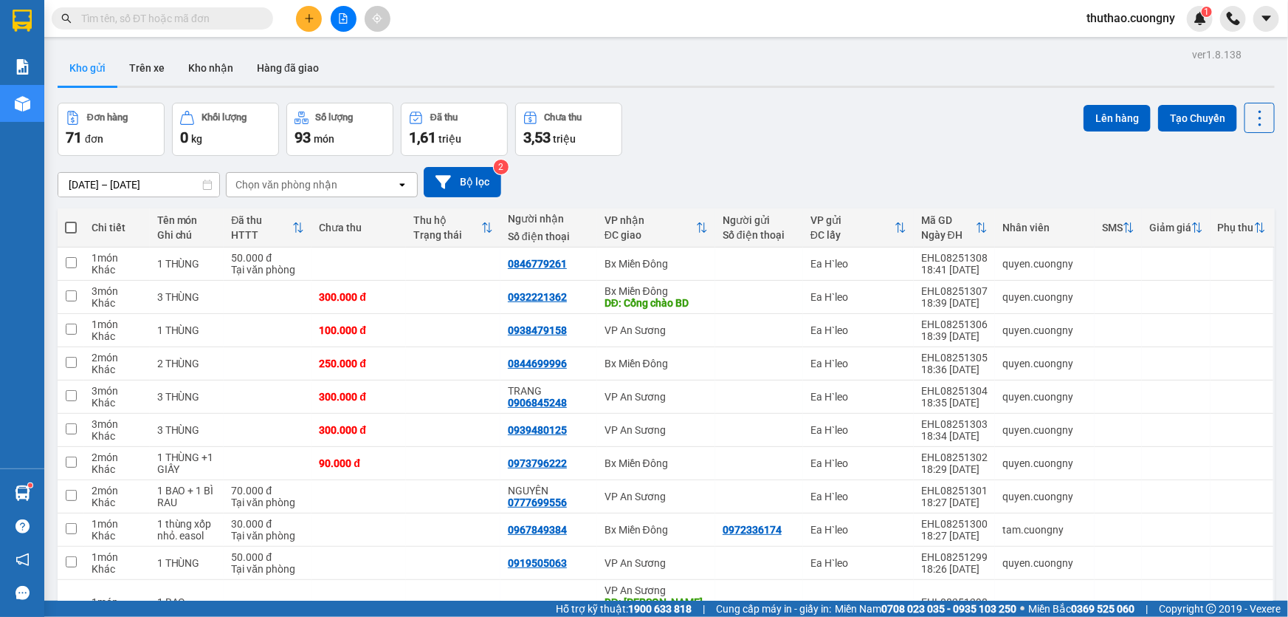
paste input "0964628790"
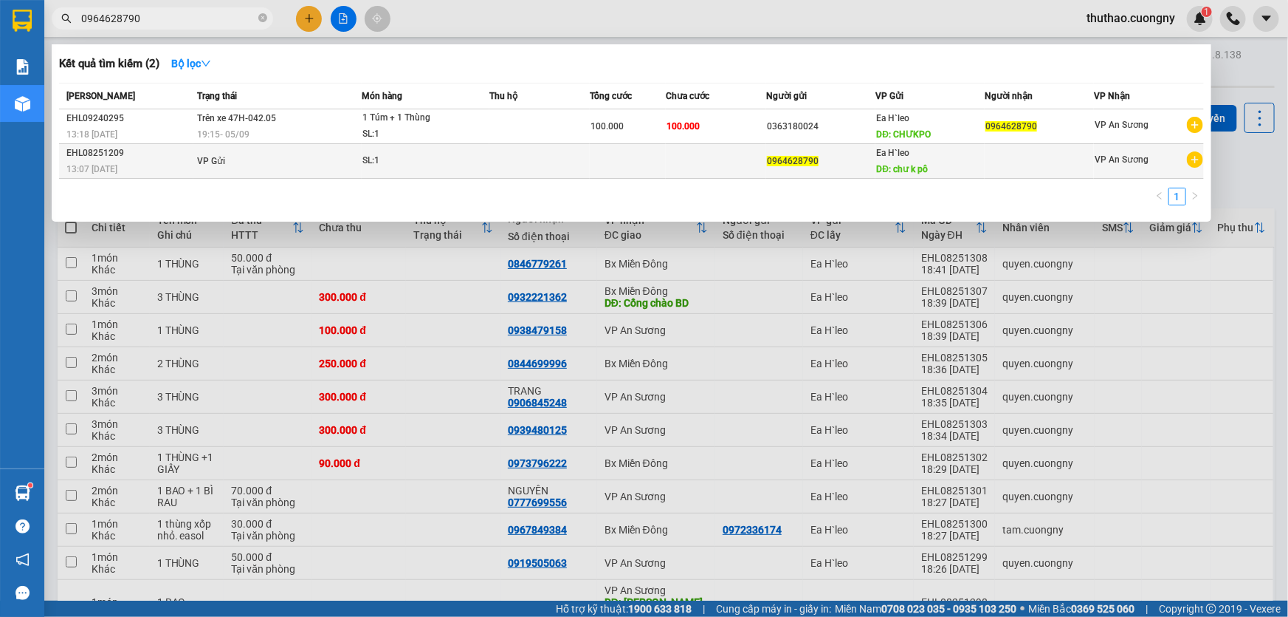
type input "0964628790"
click at [972, 161] on div "Ea H`[PERSON_NAME]: chư k pô" at bounding box center [930, 161] width 108 height 32
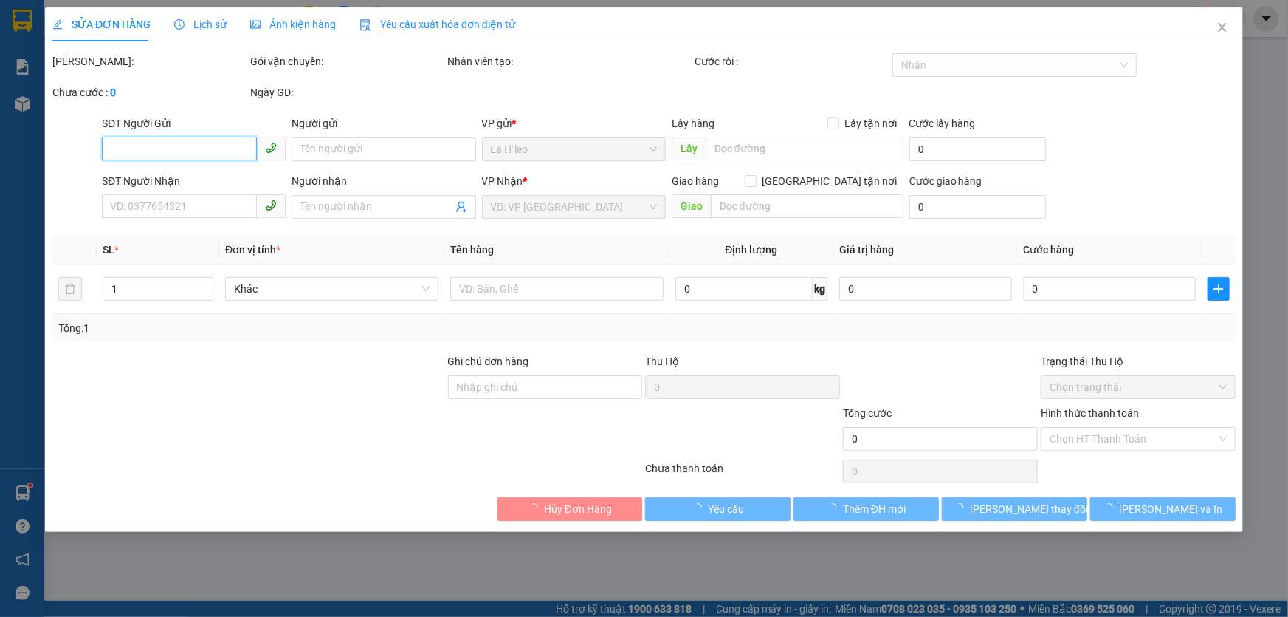
type input "0964628790"
type input "chư k pô"
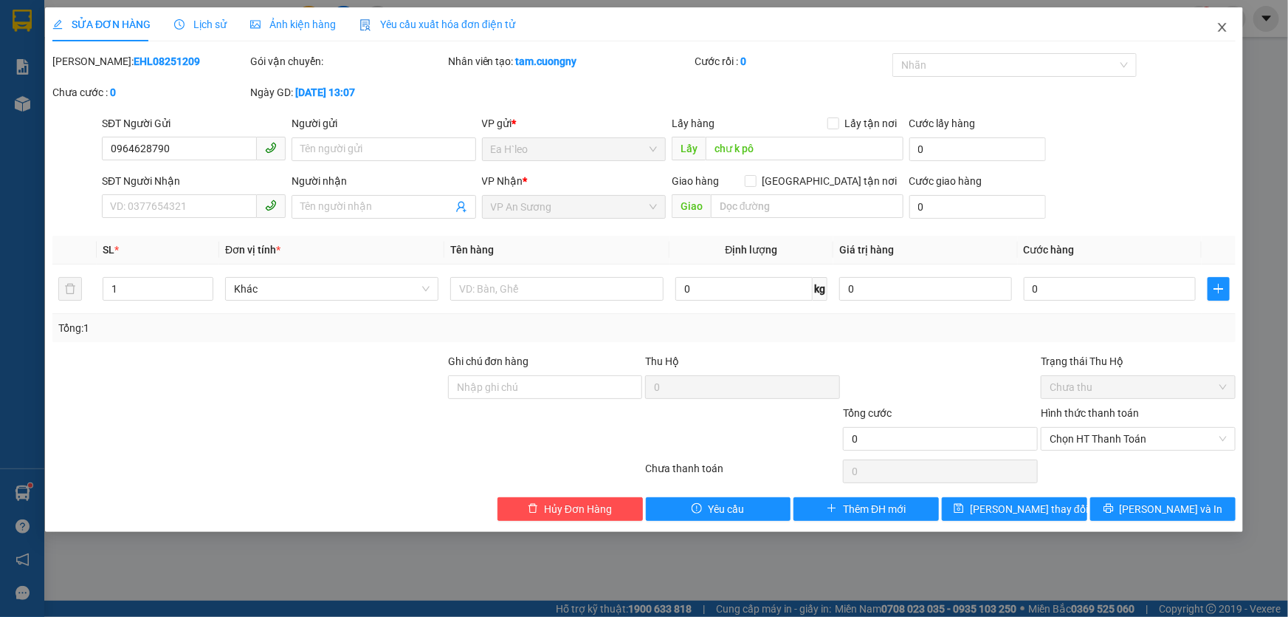
click at [1219, 32] on icon "close" at bounding box center [1222, 27] width 8 height 9
click at [33, 21] on div at bounding box center [23, 20] width 26 height 26
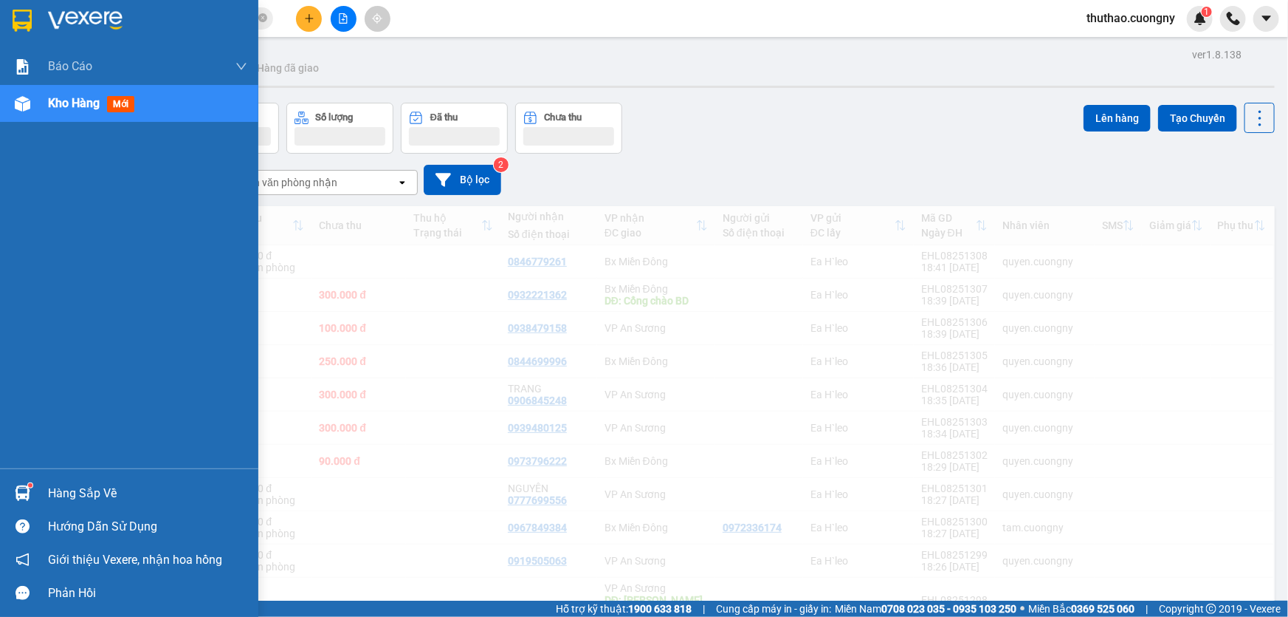
click at [24, 18] on img at bounding box center [22, 21] width 19 height 22
click at [15, 21] on img at bounding box center [22, 21] width 19 height 22
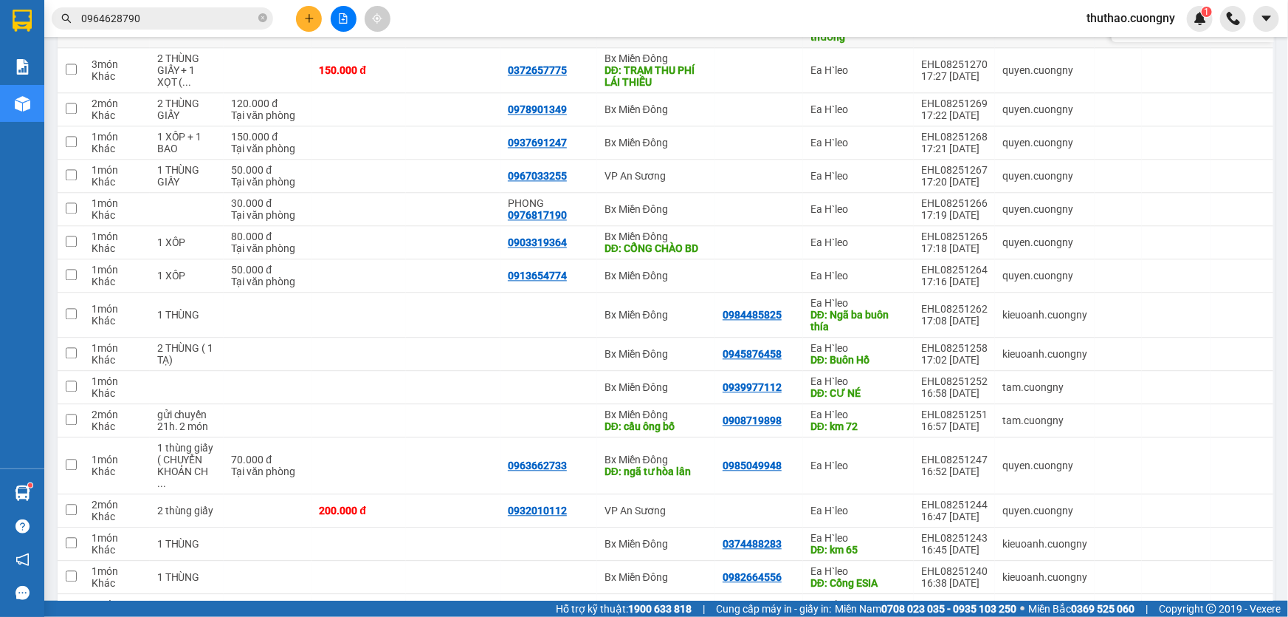
scroll to position [1366, 0]
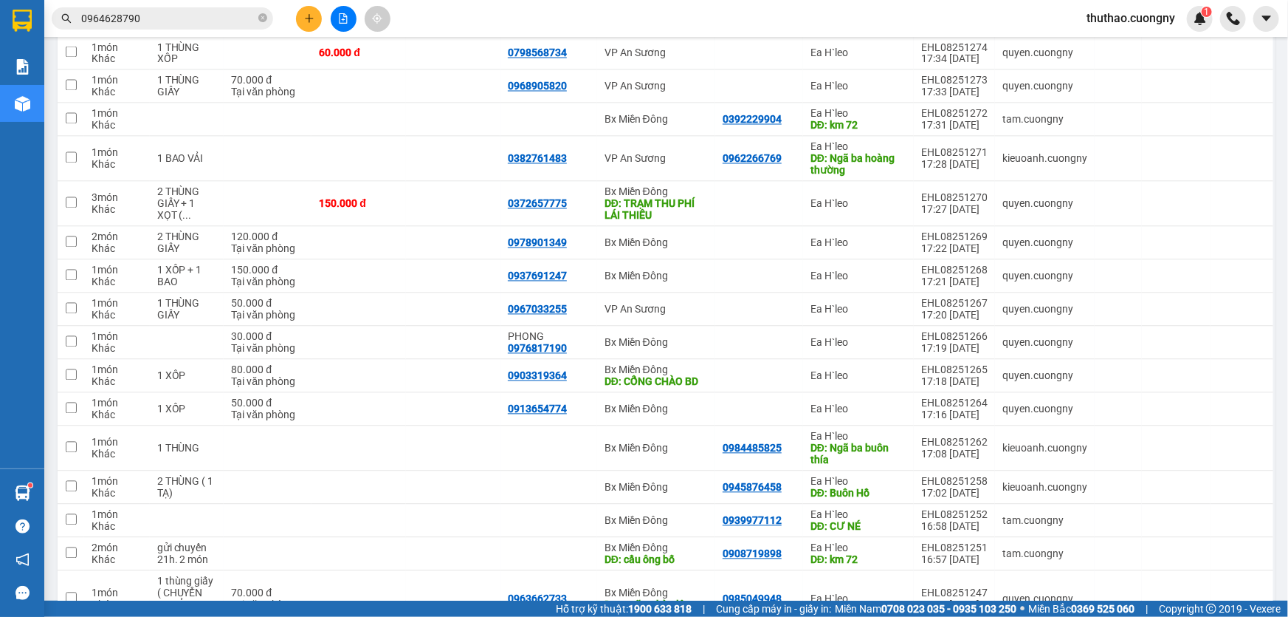
click at [342, 16] on icon "file-add" at bounding box center [343, 18] width 10 height 10
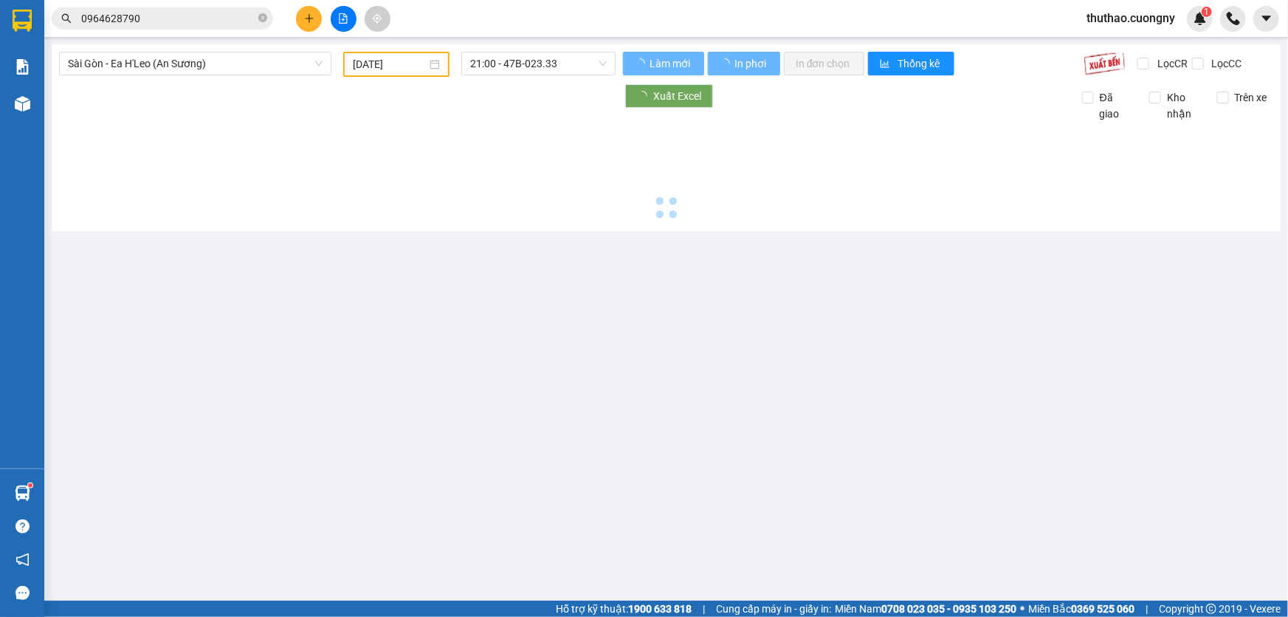
type input "[DATE]"
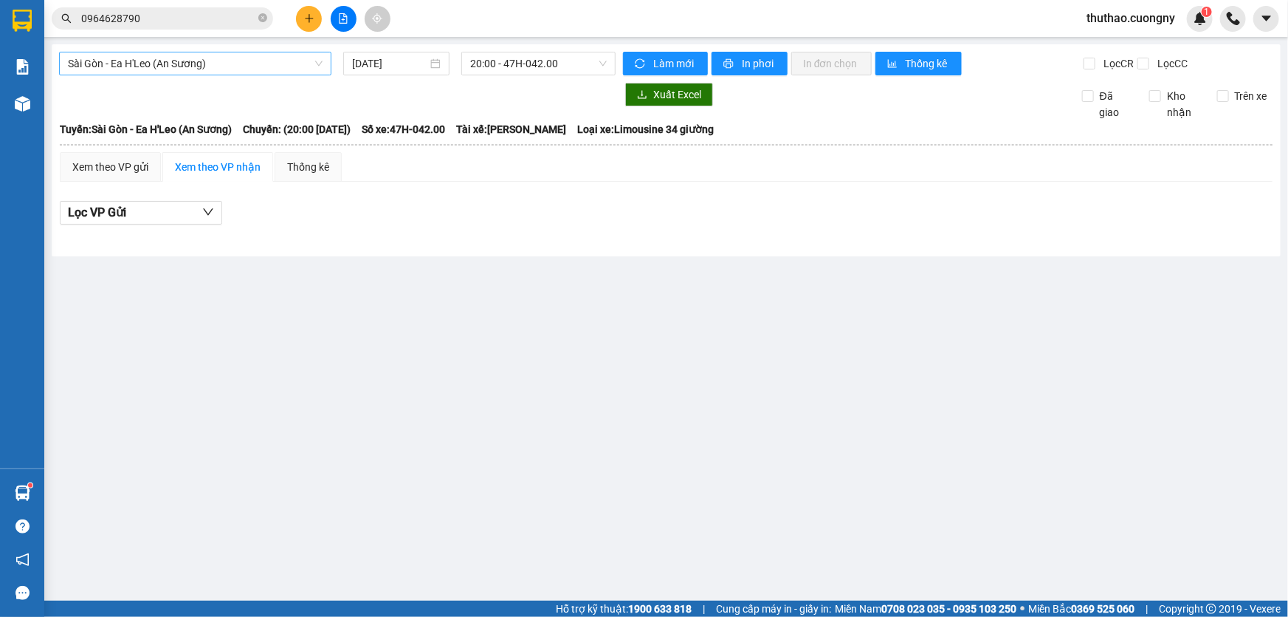
click at [191, 73] on span "Sài Gòn - Ea H'Leo (An Sương)" at bounding box center [195, 63] width 255 height 22
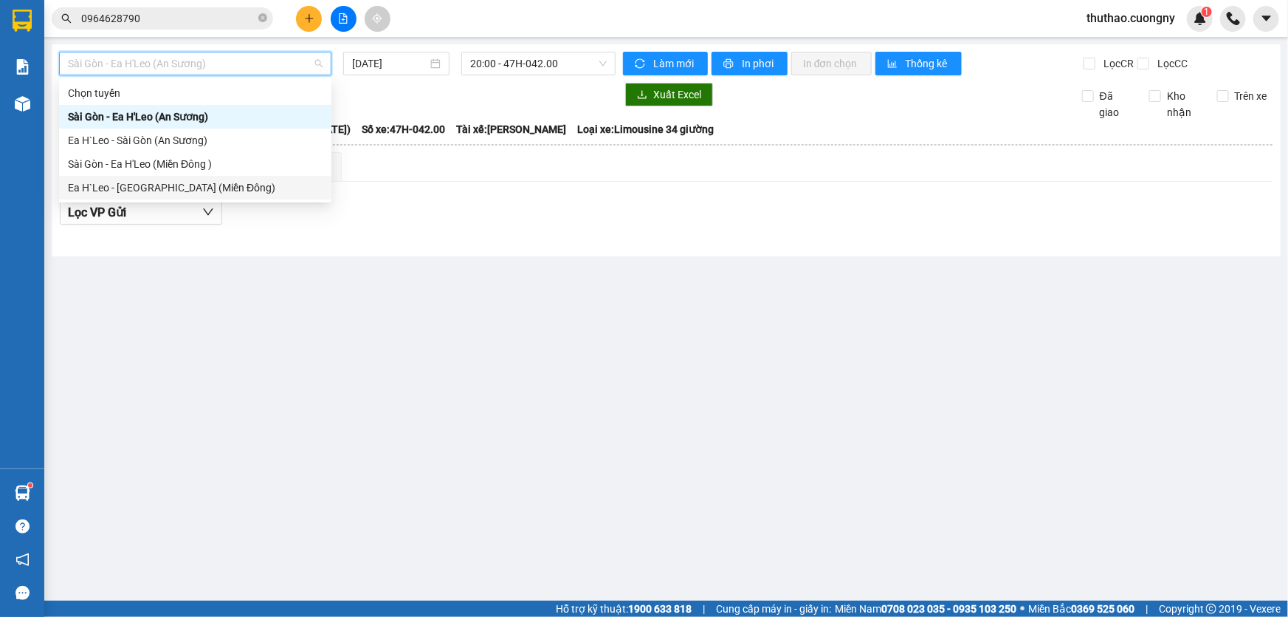
click at [145, 186] on div "Ea H`Leo - [GEOGRAPHIC_DATA] (Miền Đông)" at bounding box center [195, 187] width 255 height 16
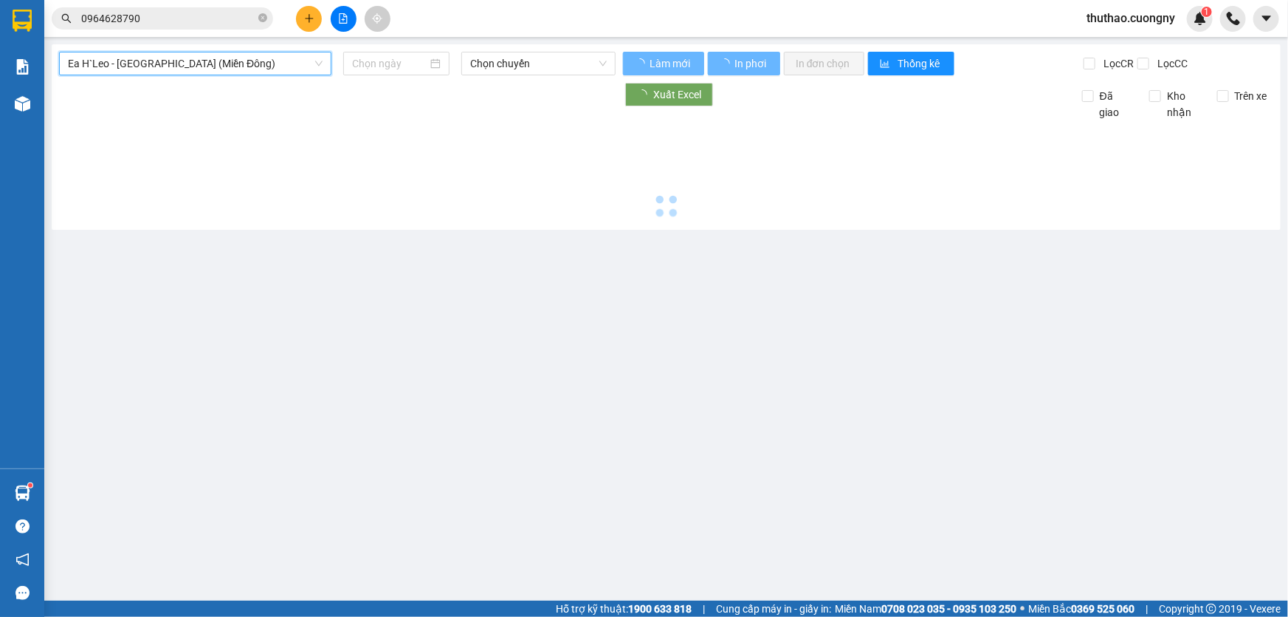
type input "[DATE]"
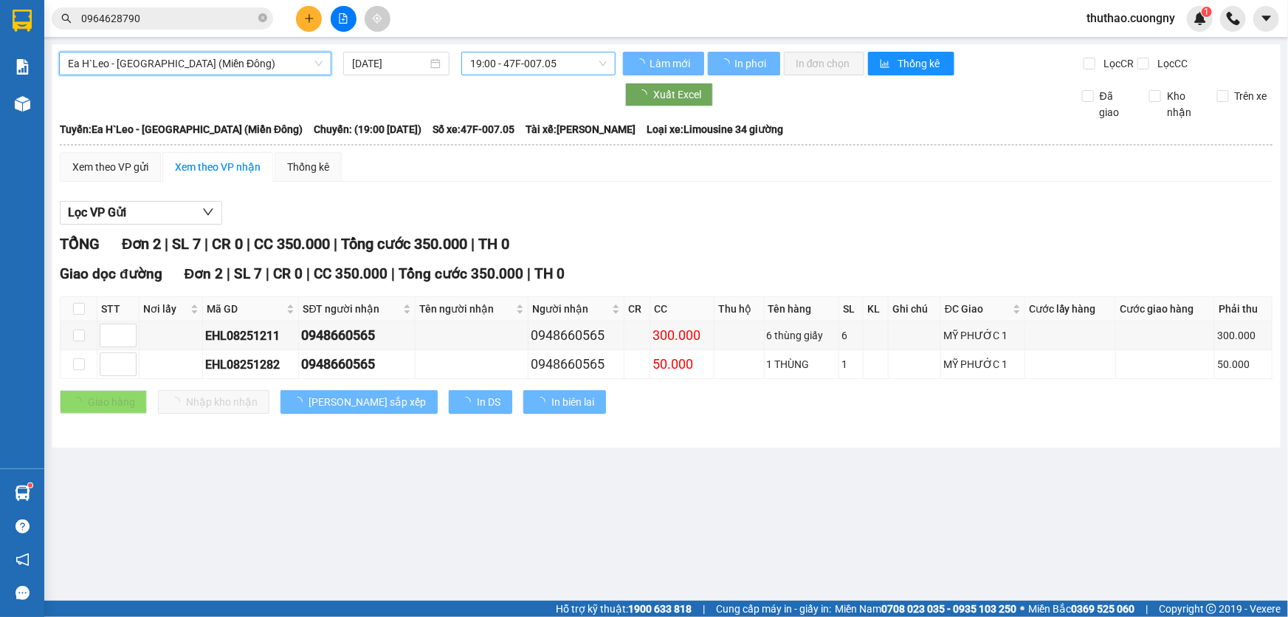
click at [498, 66] on span "19:00 - 47F-007.05" at bounding box center [538, 63] width 137 height 22
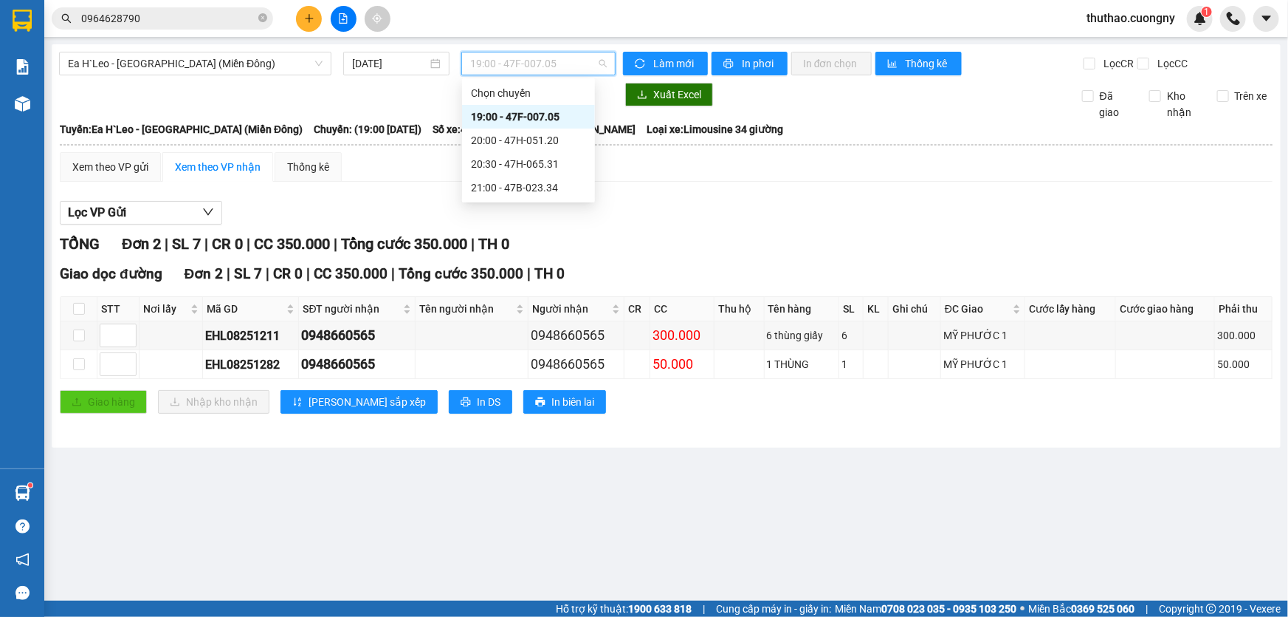
click at [508, 112] on div "19:00 - 47F-007.05" at bounding box center [528, 117] width 115 height 16
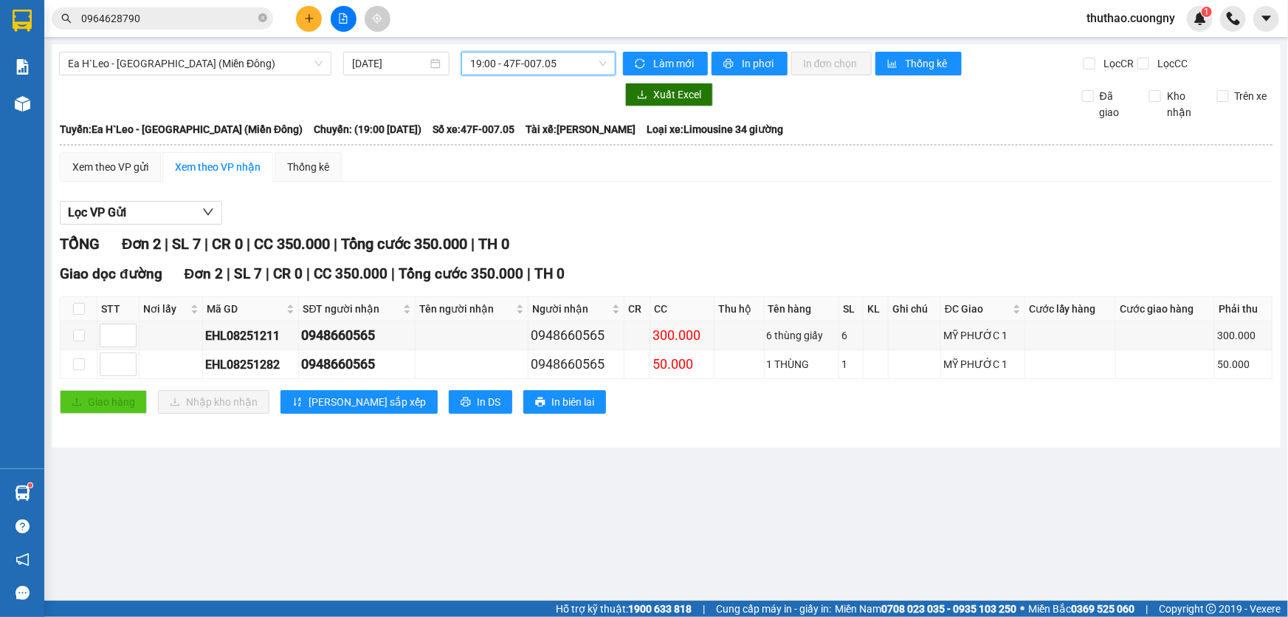
click at [267, 18] on span "0964628790" at bounding box center [163, 18] width 222 height 22
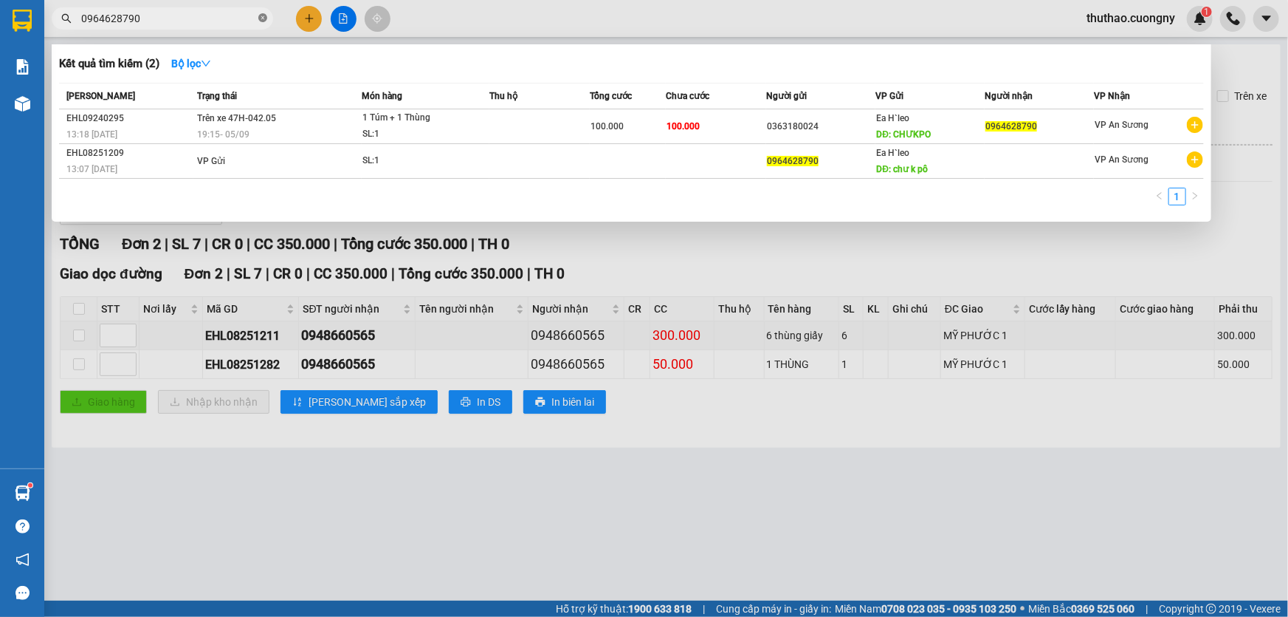
click at [262, 16] on icon "close-circle" at bounding box center [262, 17] width 9 height 9
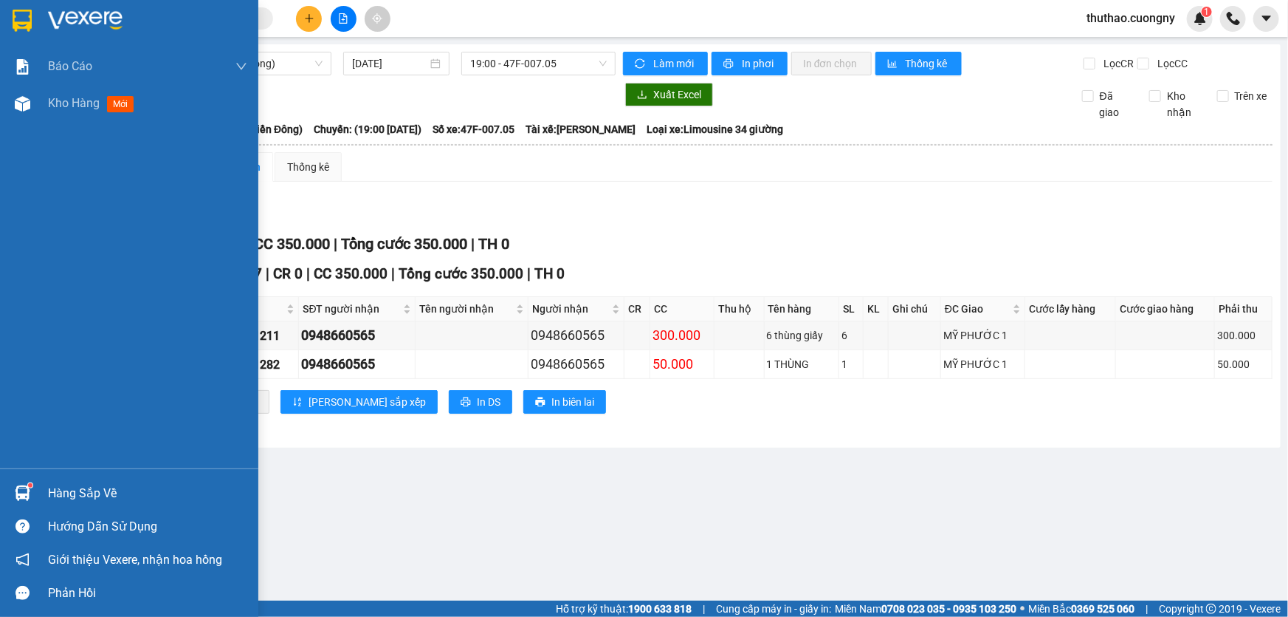
click at [30, 19] on img at bounding box center [22, 21] width 19 height 22
click at [30, 11] on img at bounding box center [22, 21] width 19 height 22
click at [19, 18] on img at bounding box center [22, 21] width 19 height 22
